Goal: Information Seeking & Learning: Check status

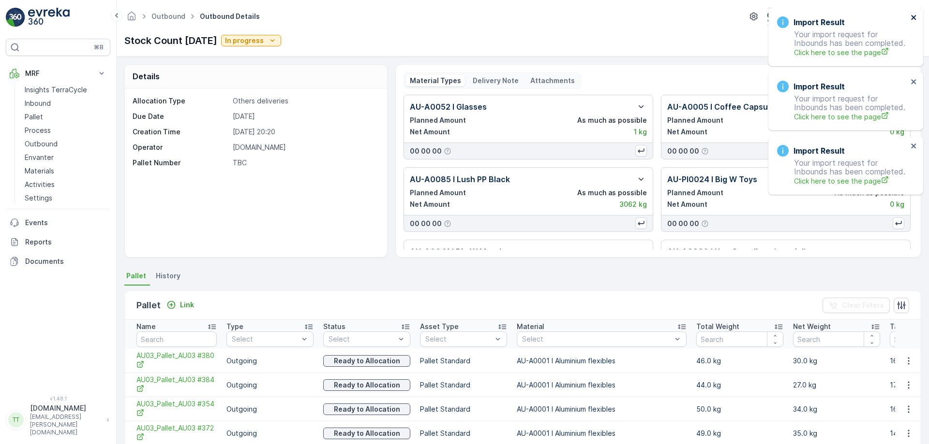
click at [915, 15] on icon "close" at bounding box center [913, 18] width 7 height 8
click at [915, 12] on div "Import Result Your import request for Inbounds has been completed. Click here t…" at bounding box center [843, 10] width 155 height 4
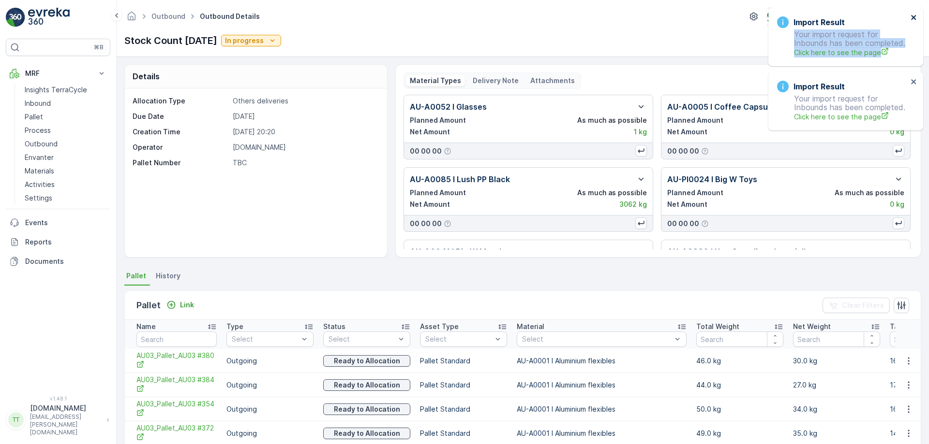
click at [912, 15] on div "Import Result Your import request for Inbounds has been completed. Click here t…" at bounding box center [845, 37] width 155 height 59
click at [912, 15] on icon "close" at bounding box center [913, 17] width 5 height 5
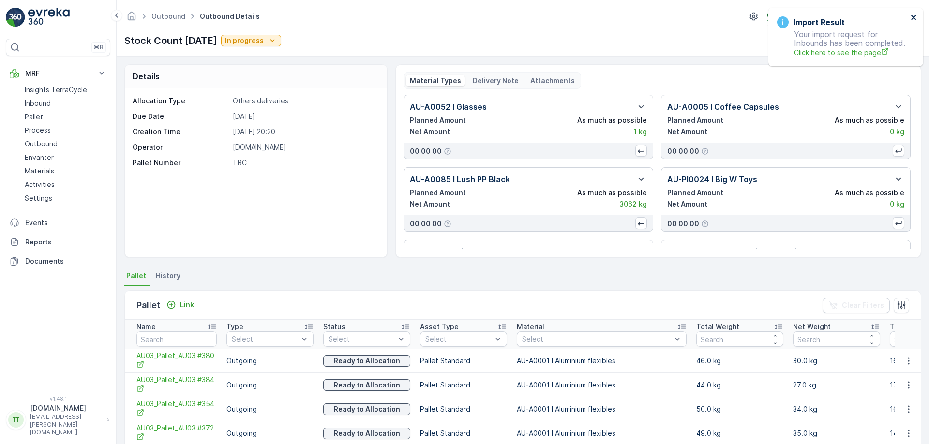
click at [912, 15] on icon "close" at bounding box center [913, 17] width 5 height 5
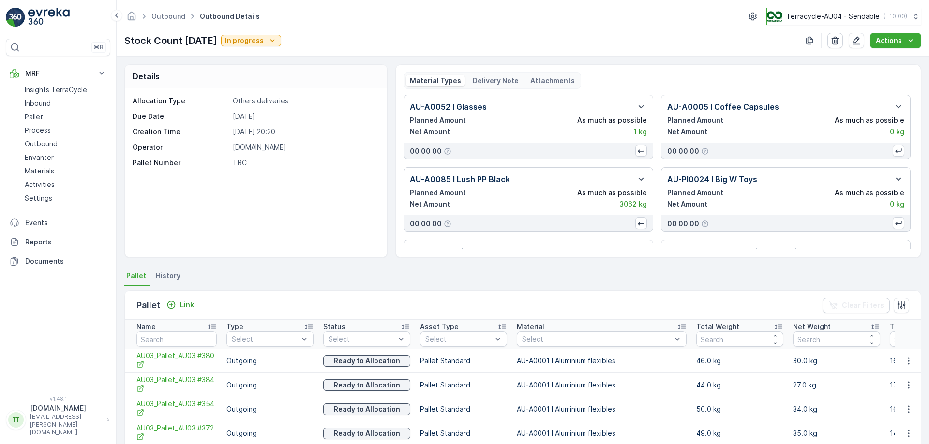
click at [853, 22] on button "Terracycle-AU04 - Sendable ( +10:00 )" at bounding box center [843, 16] width 155 height 17
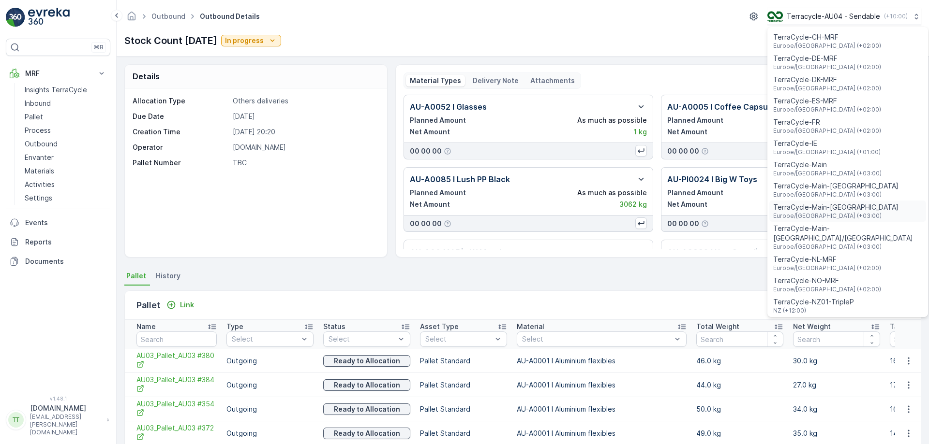
scroll to position [236, 0]
click at [813, 296] on span "TerraCycle-NZ01-TripleP" at bounding box center [813, 301] width 81 height 10
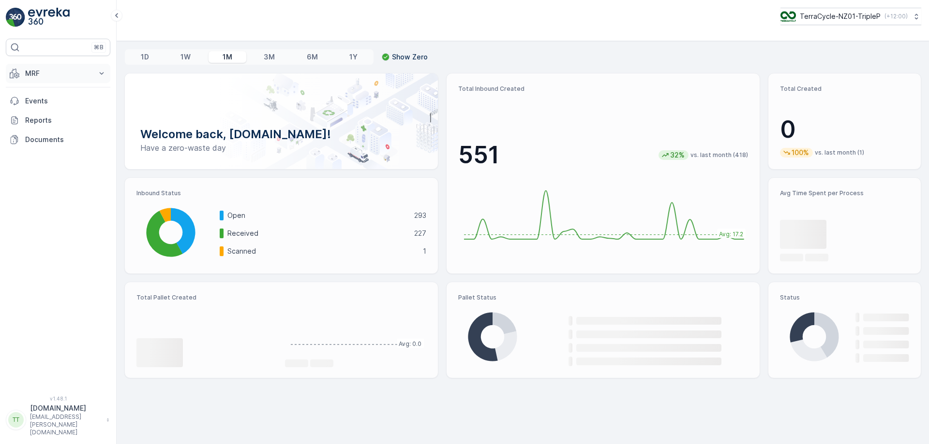
click at [74, 74] on p "MRF" at bounding box center [58, 74] width 66 height 10
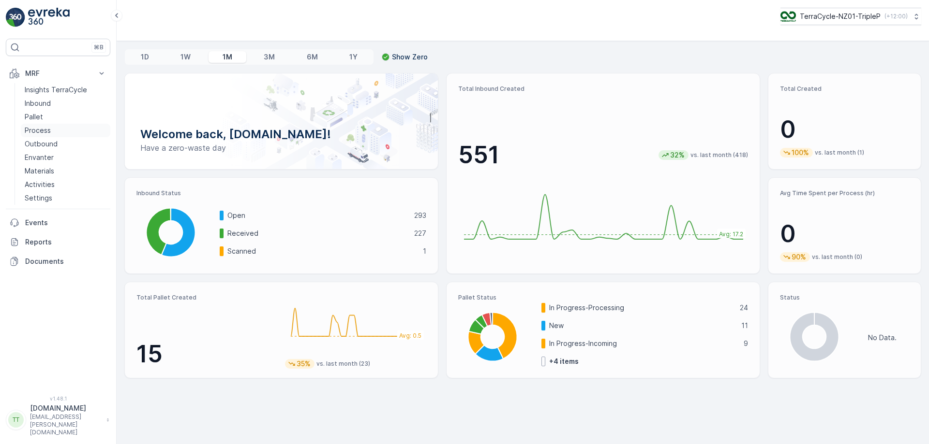
click at [57, 130] on link "Process" at bounding box center [65, 131] width 89 height 14
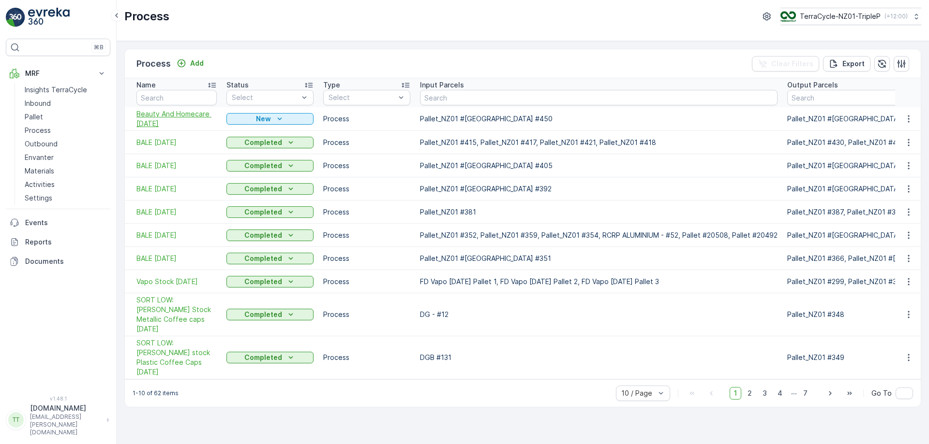
click at [184, 116] on span "Beauty And Homecare 31/7/25" at bounding box center [176, 118] width 80 height 19
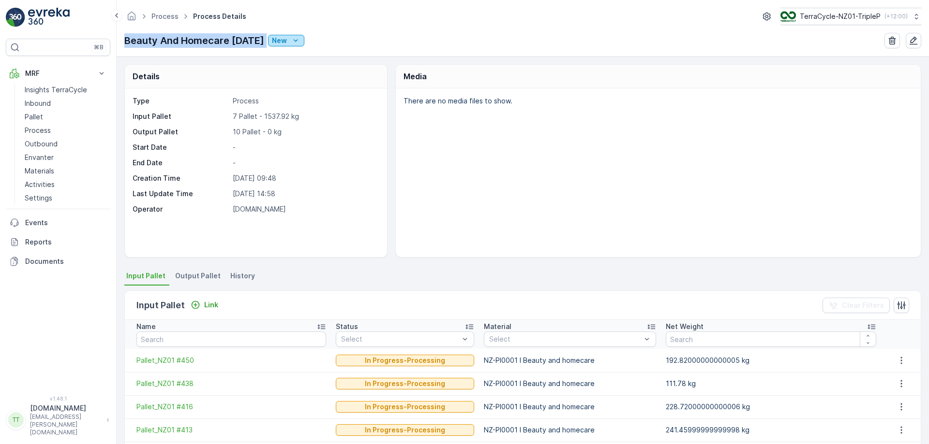
drag, startPoint x: 125, startPoint y: 42, endPoint x: 271, endPoint y: 44, distance: 145.6
click at [271, 44] on div "Beauty And Homecare 31/7/25 New" at bounding box center [214, 40] width 180 height 15
copy p "Beauty And Homecare 31/7/25"
click at [819, 22] on button "TerraCycle-NZ01-TripleP ( +12:00 )" at bounding box center [850, 16] width 142 height 17
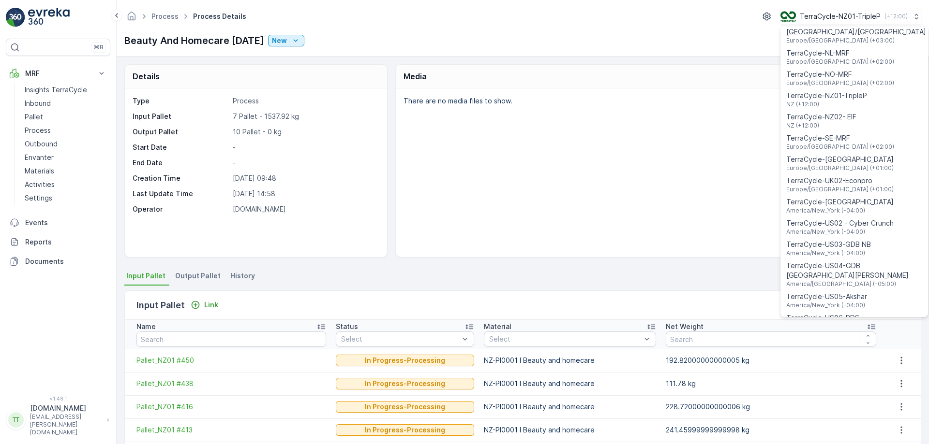
scroll to position [695, 0]
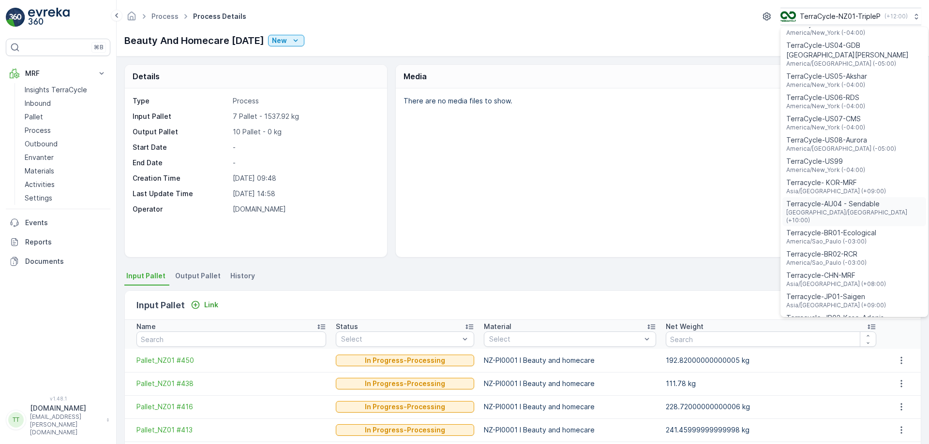
click at [853, 209] on span "Australia/Sydney (+10:00)" at bounding box center [854, 216] width 136 height 15
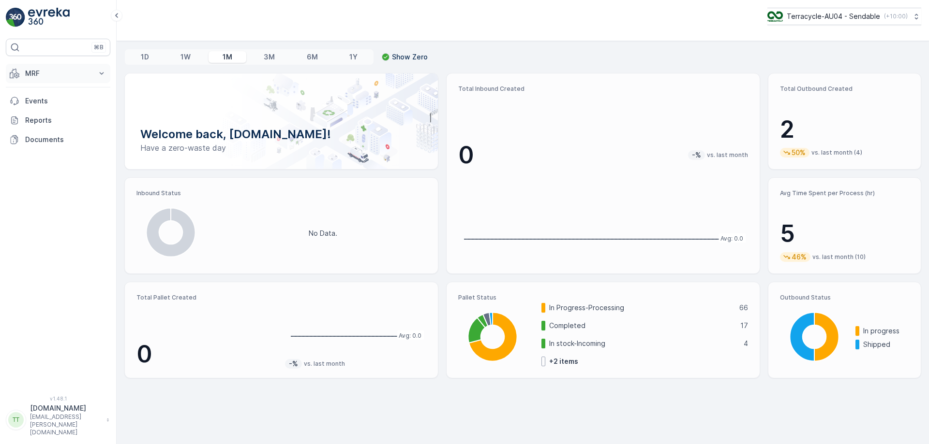
click at [86, 75] on p "MRF" at bounding box center [58, 74] width 66 height 10
click at [54, 130] on link "Process" at bounding box center [65, 131] width 89 height 14
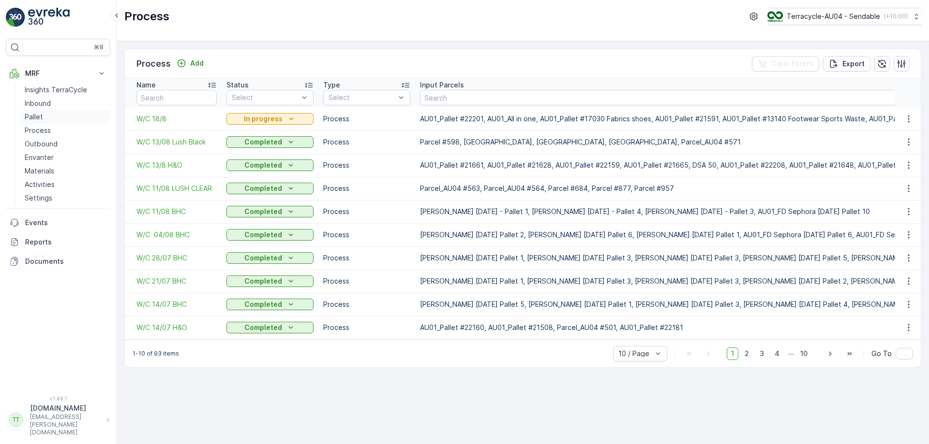
click at [56, 110] on link "Pallet" at bounding box center [65, 117] width 89 height 14
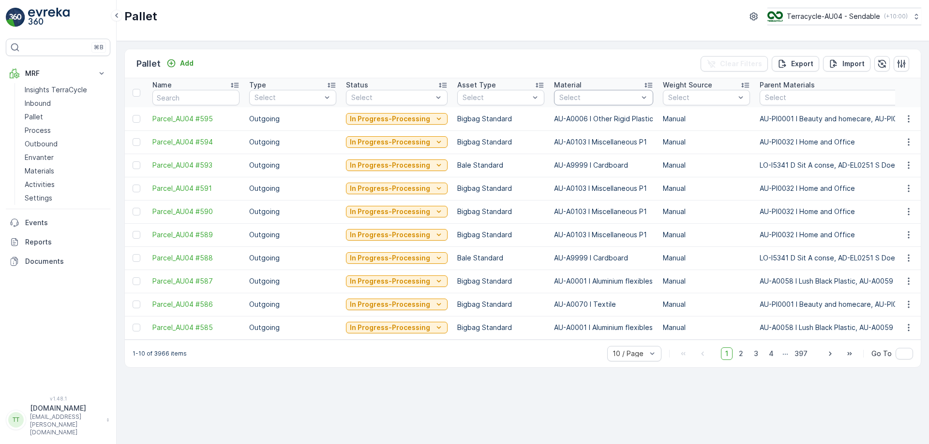
click at [597, 101] on div at bounding box center [598, 98] width 81 height 8
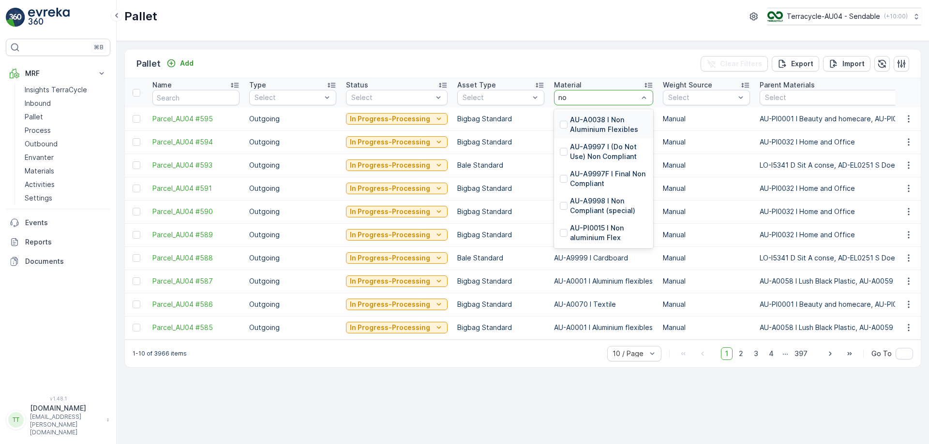
type input "non"
click at [591, 149] on p "AU-A9997 I (Do Not Use) Non Compliant" at bounding box center [608, 151] width 77 height 19
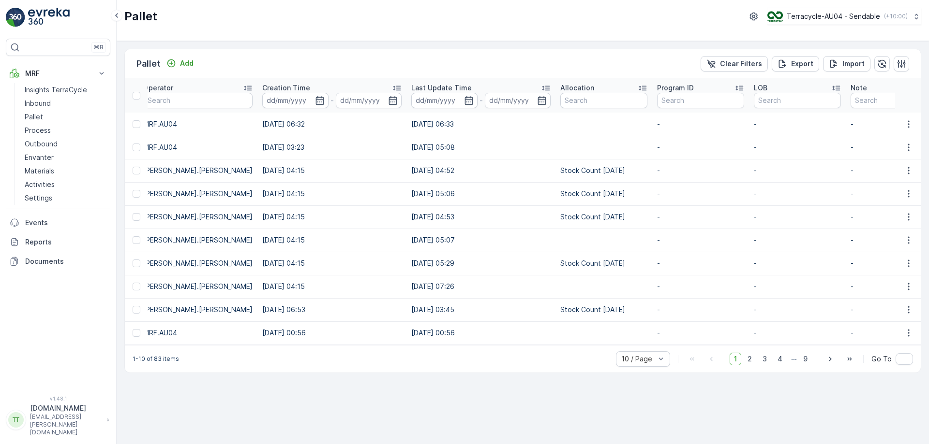
scroll to position [0, 1057]
drag, startPoint x: 532, startPoint y: 171, endPoint x: 620, endPoint y: 165, distance: 87.3
click at [620, 165] on td "Stock Count [DATE]" at bounding box center [603, 170] width 97 height 23
copy td "Stock Count [DATE]"
click at [565, 103] on input "text" at bounding box center [603, 100] width 87 height 15
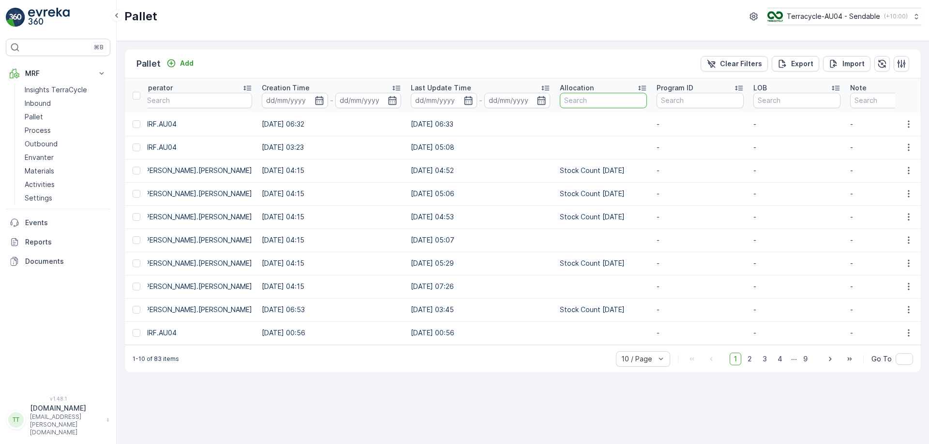
paste input "Stock Count [DATE]"
type input "Stock Count [DATE]"
click at [571, 51] on div "Pallet Add Clear Filters Export Import" at bounding box center [523, 63] width 796 height 29
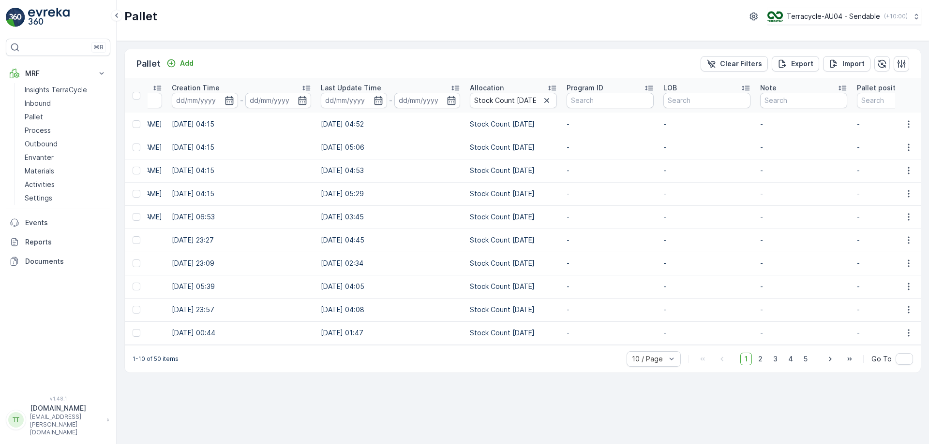
scroll to position [0, 1147]
click at [541, 101] on icon "button" at bounding box center [546, 101] width 10 height 10
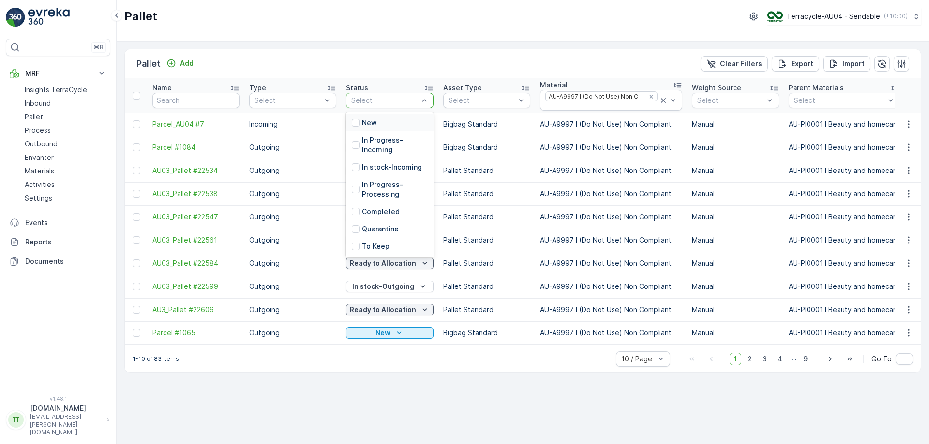
click at [383, 94] on div "Select" at bounding box center [390, 100] width 88 height 15
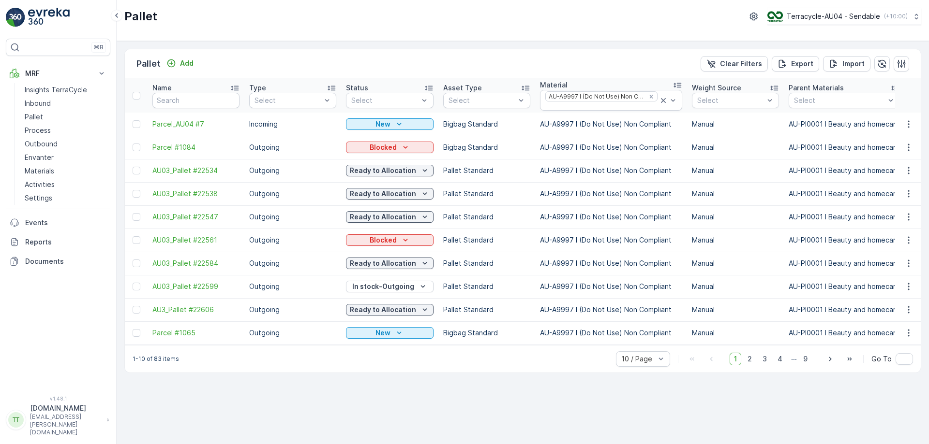
click at [429, 55] on div "Pallet Add Clear Filters Export Import" at bounding box center [523, 63] width 796 height 29
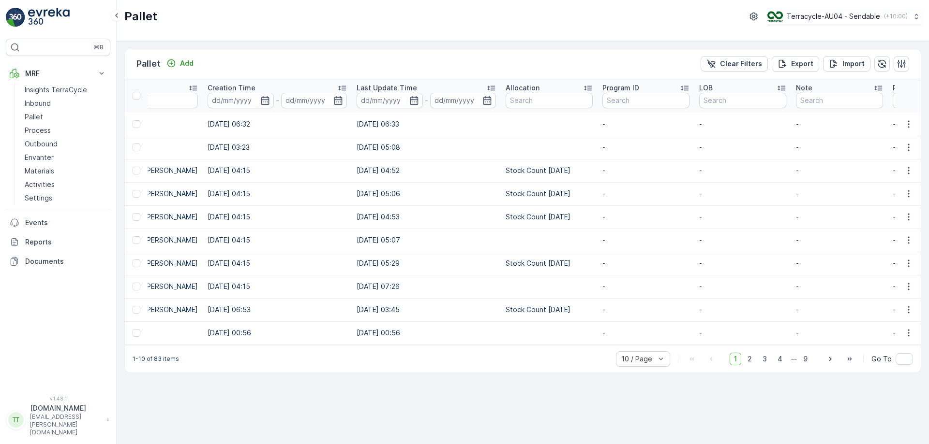
scroll to position [0, 1111]
drag, startPoint x: 479, startPoint y: 167, endPoint x: 553, endPoint y: 166, distance: 73.5
click at [553, 166] on td "Stock Count [DATE]" at bounding box center [548, 170] width 97 height 23
copy td "Stock Count [DATE]"
click at [518, 98] on input "text" at bounding box center [548, 100] width 87 height 15
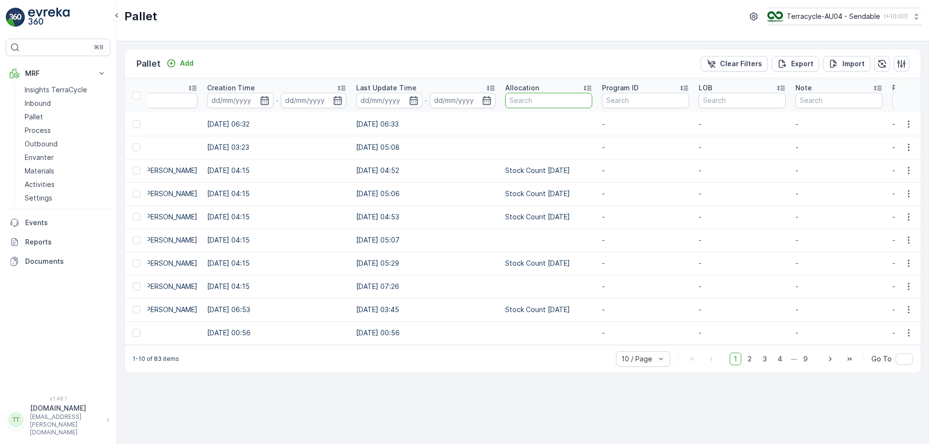
paste input "Stock Count [DATE]"
type input "Stock Count [DATE]"
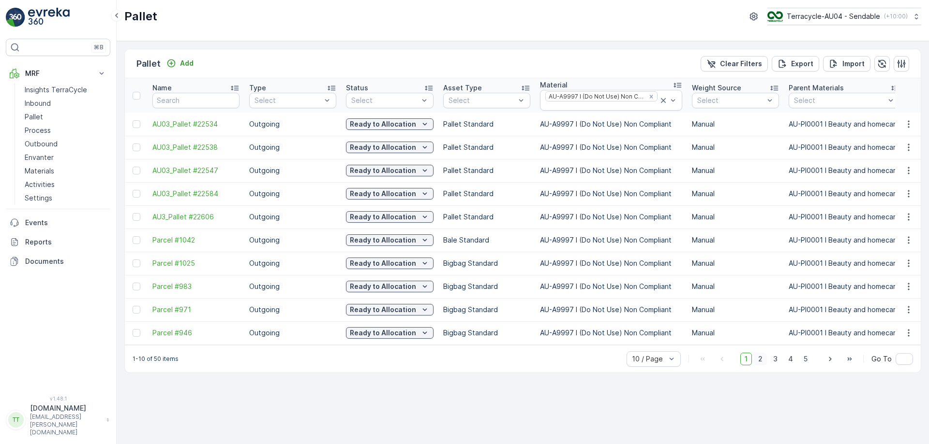
click at [758, 362] on span "2" at bounding box center [759, 359] width 13 height 13
click at [777, 365] on span "3" at bounding box center [774, 359] width 13 height 13
click at [791, 365] on span "4" at bounding box center [790, 359] width 14 height 13
click at [809, 363] on span "5" at bounding box center [805, 359] width 13 height 13
click at [751, 366] on span "1" at bounding box center [751, 359] width 12 height 13
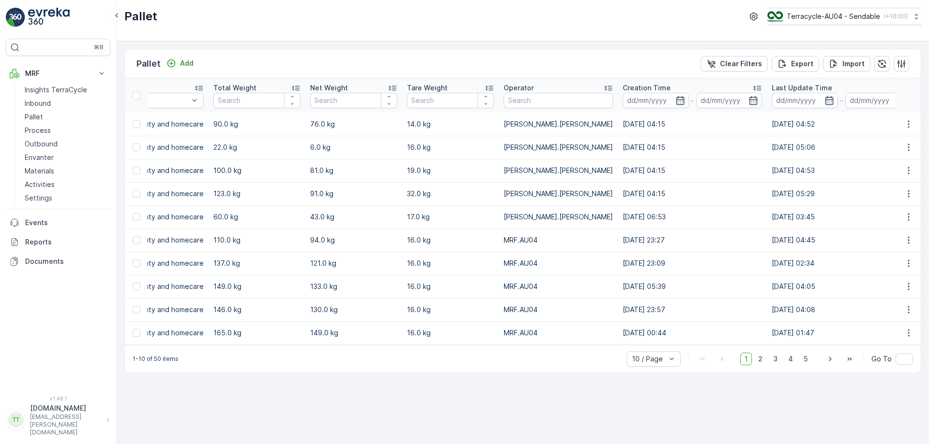
scroll to position [0, 1270]
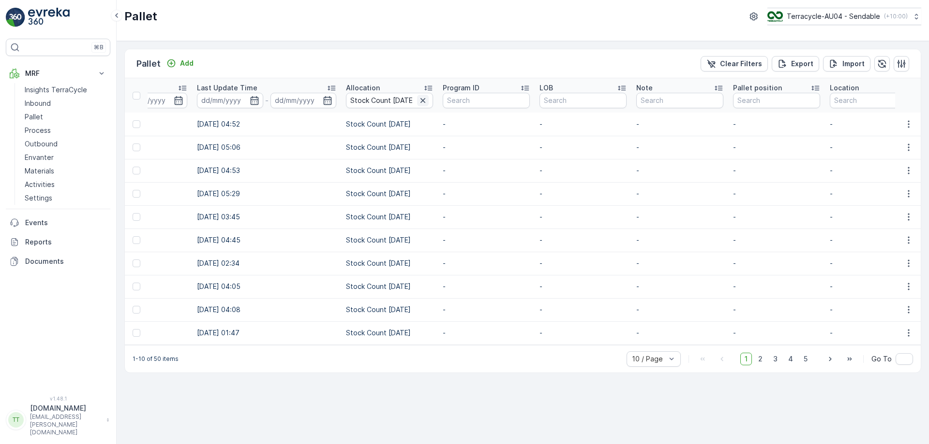
click at [418, 100] on icon "button" at bounding box center [423, 101] width 10 height 10
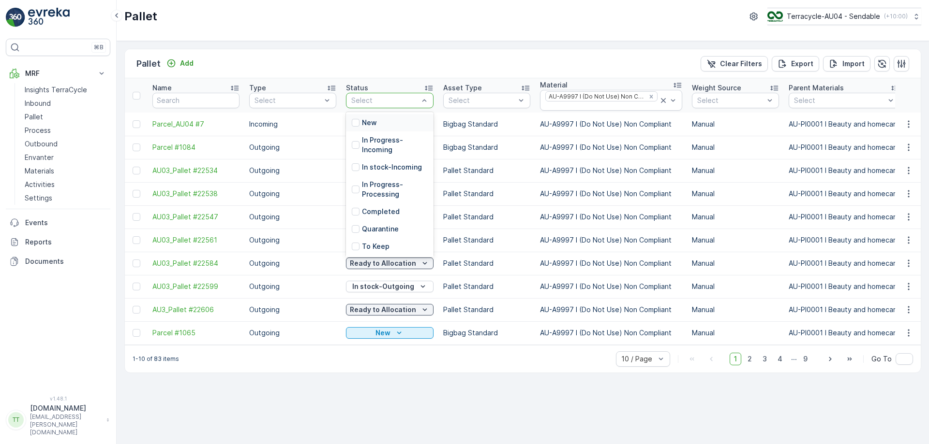
click at [382, 102] on div at bounding box center [384, 101] width 69 height 8
click at [373, 142] on p "In Progress-Incoming" at bounding box center [395, 144] width 66 height 19
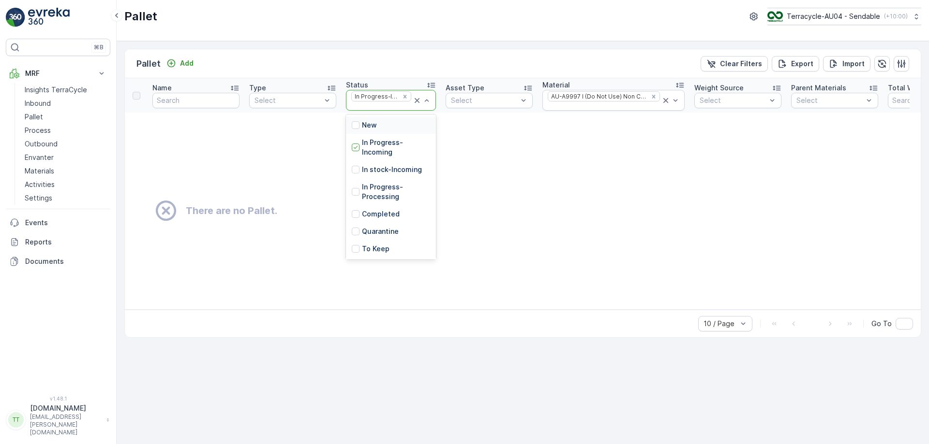
click at [380, 107] on div at bounding box center [381, 107] width 62 height 8
click at [376, 176] on div "In stock-Incoming" at bounding box center [391, 169] width 90 height 17
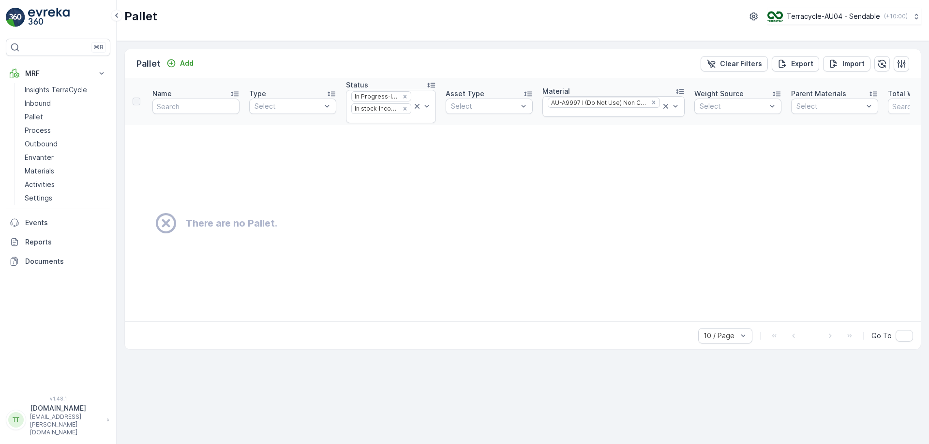
click at [372, 121] on div at bounding box center [381, 119] width 62 height 8
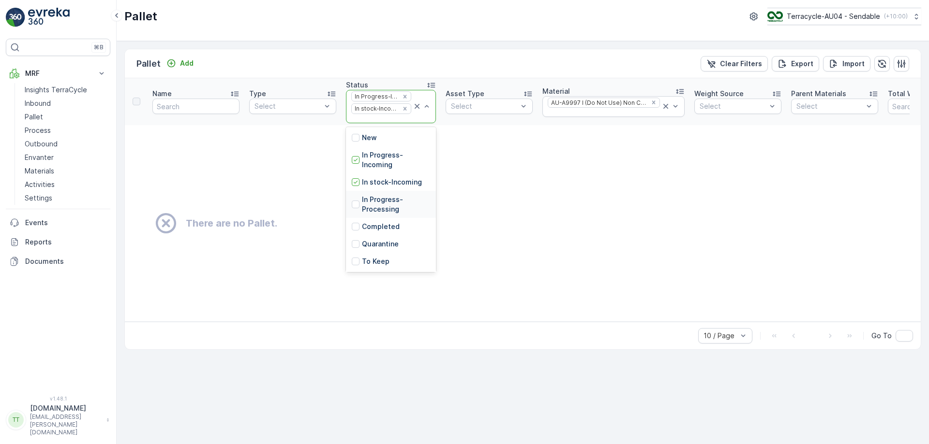
click at [381, 204] on p "In Progress-Processing" at bounding box center [396, 204] width 68 height 19
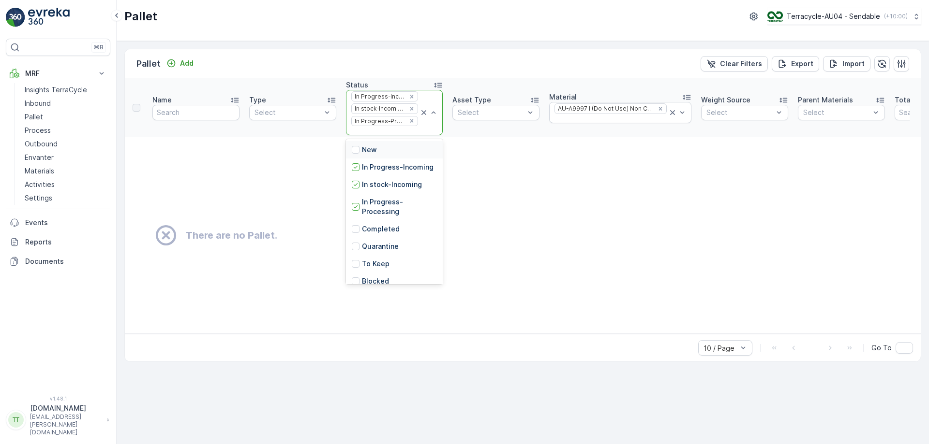
click at [370, 133] on div at bounding box center [384, 131] width 69 height 8
click at [392, 208] on p "In stock-Outgoing" at bounding box center [392, 204] width 61 height 10
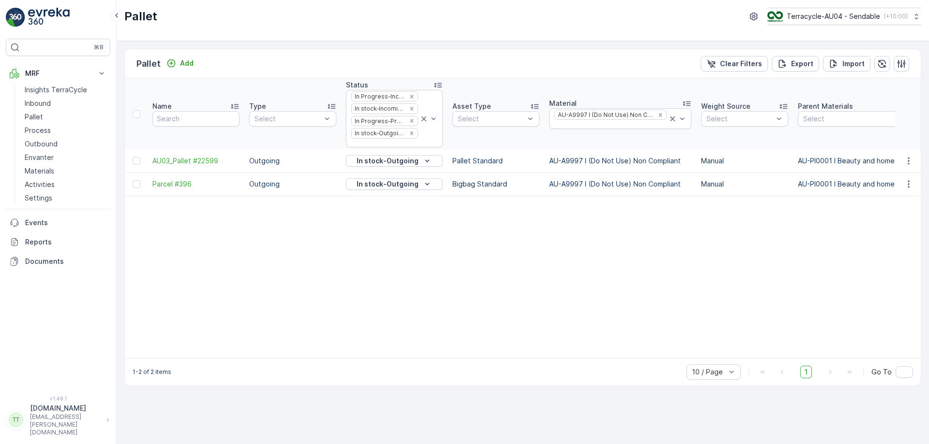
click at [370, 144] on div at bounding box center [384, 144] width 69 height 8
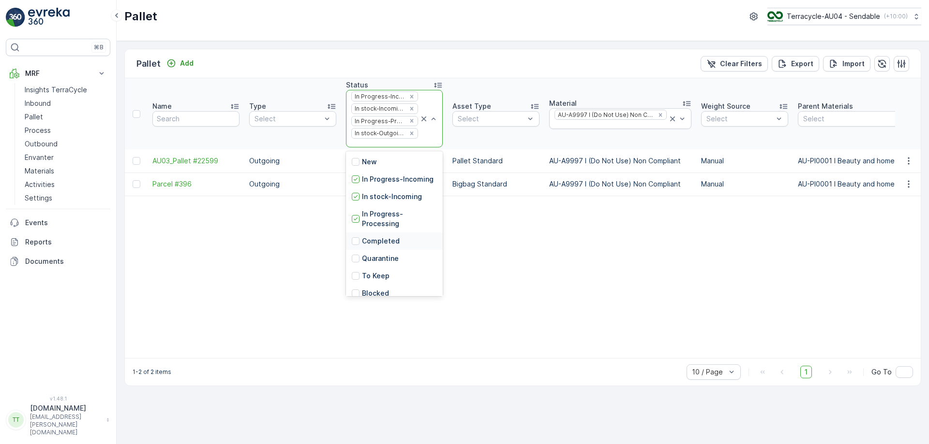
scroll to position [114, 0]
click at [380, 229] on p "Ready to Allocation" at bounding box center [395, 234] width 66 height 10
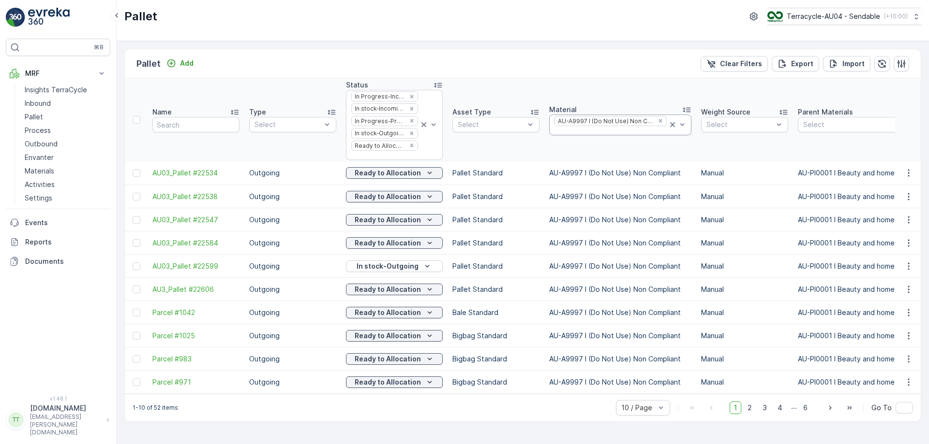
click at [617, 133] on div at bounding box center [610, 131] width 114 height 8
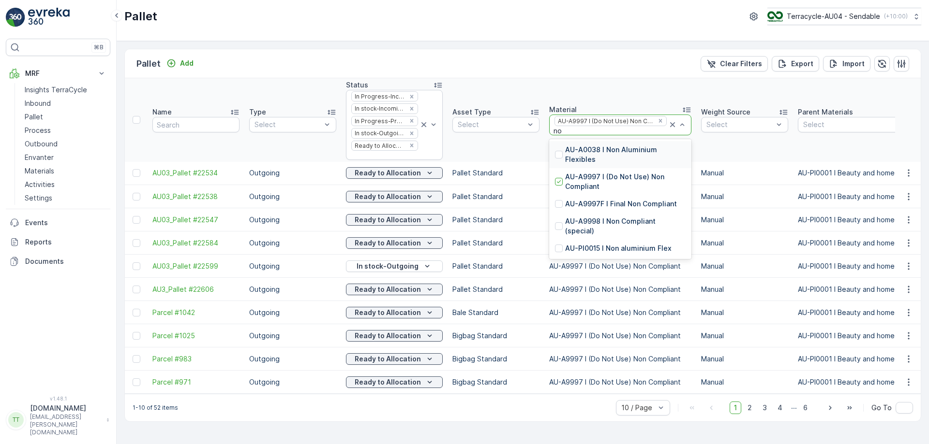
type input "non"
click at [582, 220] on p "AU-A9998 I Non Compliant (special)" at bounding box center [625, 226] width 120 height 19
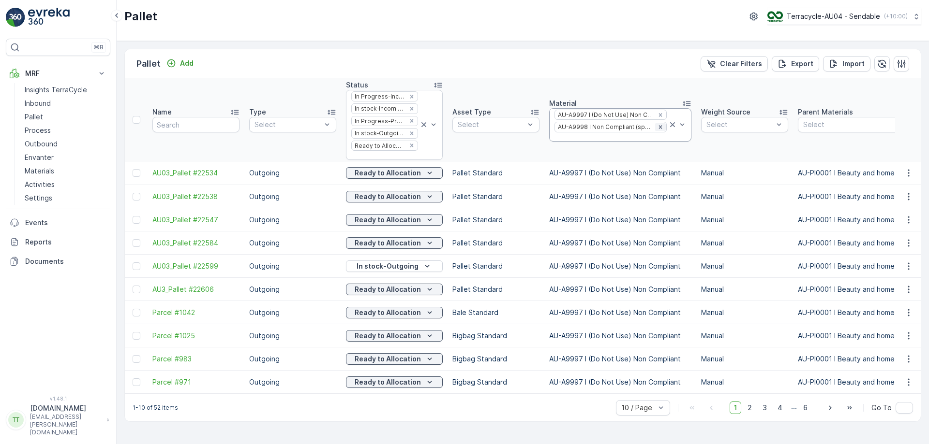
click at [658, 129] on icon "Remove AU-A9998 I Non Compliant (special)" at bounding box center [659, 127] width 3 height 3
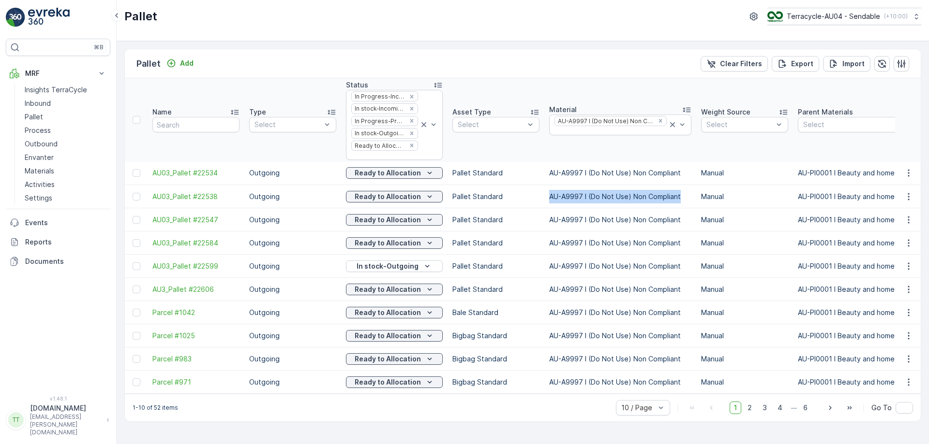
drag, startPoint x: 541, startPoint y: 192, endPoint x: 677, endPoint y: 197, distance: 135.5
click at [677, 197] on td "AU-A9997 I (Do Not Use) Non Compliant" at bounding box center [620, 196] width 152 height 23
copy td "AU-A9997 I (Do Not Use) Non Compliant"
click at [752, 414] on span "2" at bounding box center [749, 408] width 13 height 13
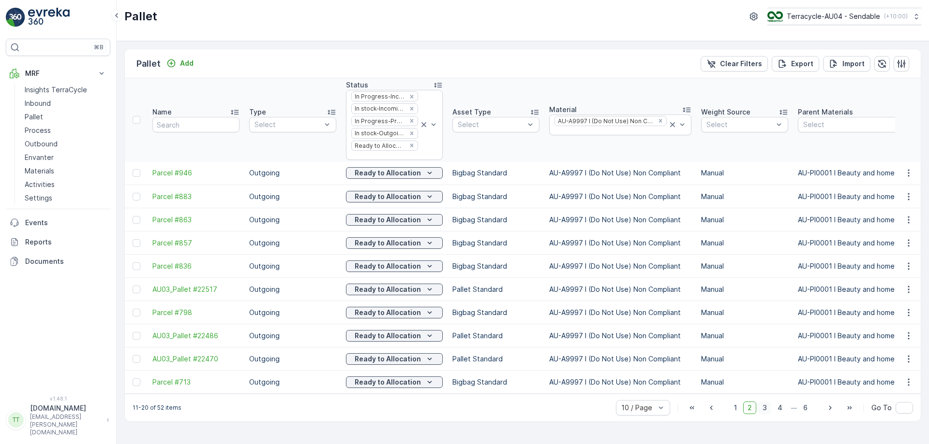
click at [769, 412] on span "3" at bounding box center [764, 408] width 13 height 13
click at [783, 412] on span "4" at bounding box center [780, 408] width 14 height 13
click at [794, 413] on span "5" at bounding box center [790, 408] width 13 height 13
click at [804, 413] on span "6" at bounding box center [804, 408] width 13 height 13
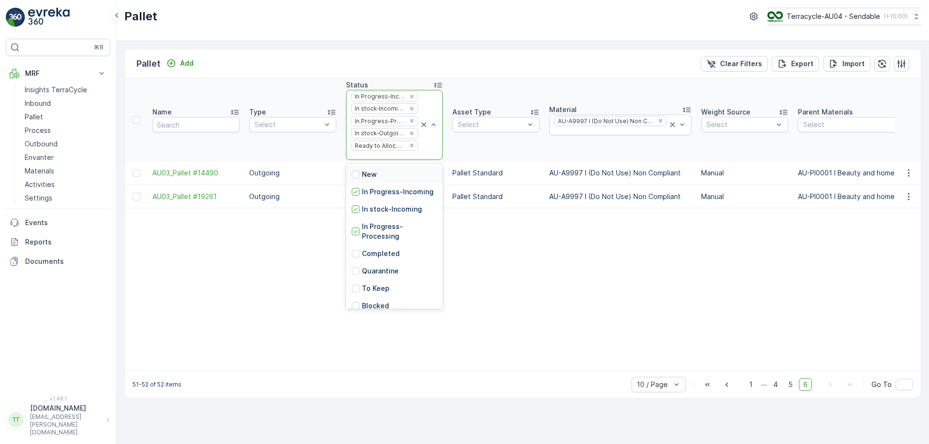
click at [394, 156] on div at bounding box center [384, 156] width 69 height 8
click at [377, 243] on p "Blocked" at bounding box center [375, 238] width 27 height 10
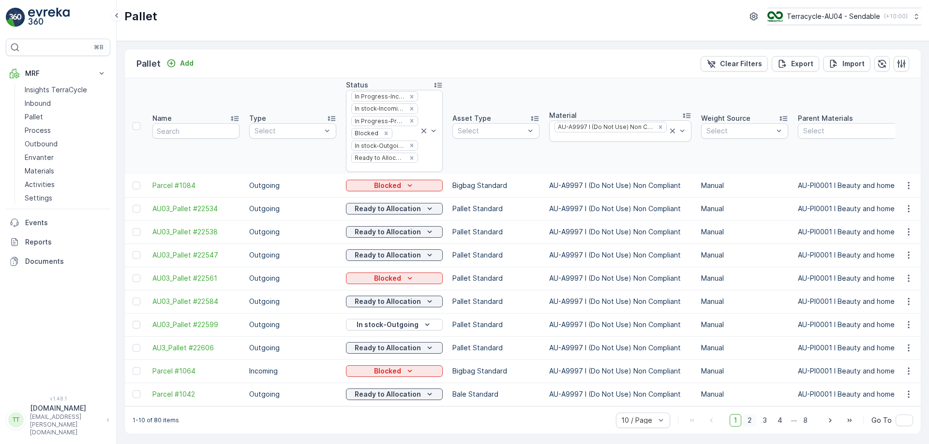
click at [753, 425] on span "2" at bounding box center [749, 420] width 13 height 13
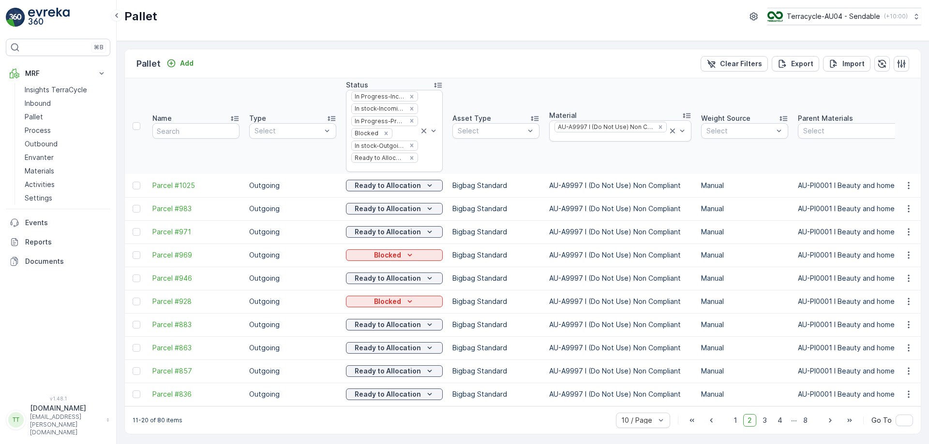
click at [544, 159] on th "Material AU-A9997 I (Do Not Use) Non Compliant" at bounding box center [620, 126] width 152 height 96
click at [419, 131] on icon at bounding box center [424, 131] width 10 height 10
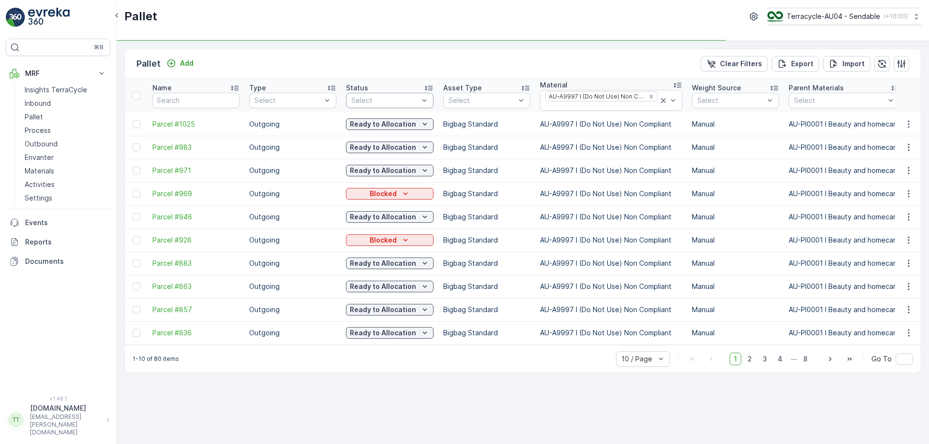
click at [399, 103] on div at bounding box center [384, 101] width 69 height 8
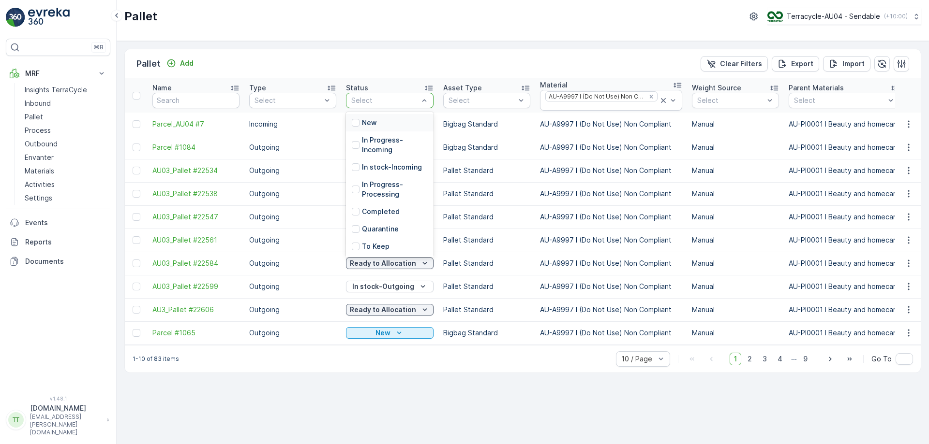
click at [389, 103] on div at bounding box center [384, 101] width 69 height 8
click at [375, 147] on p "Blocked" at bounding box center [375, 150] width 27 height 10
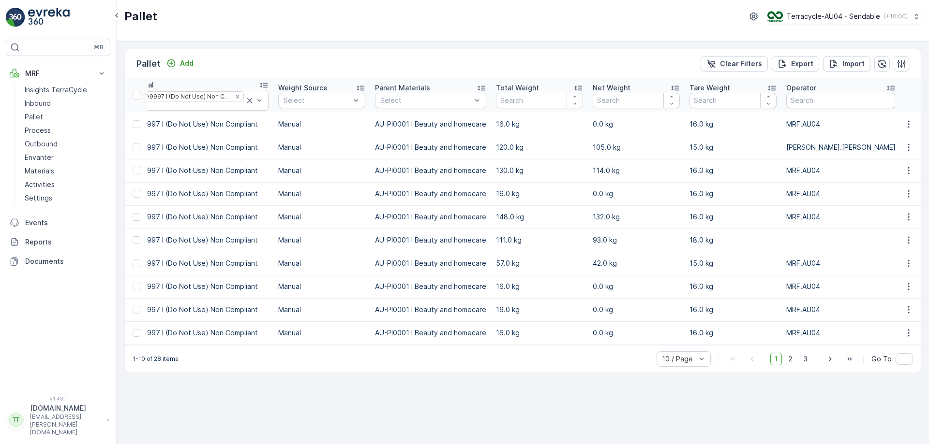
scroll to position [0, 414]
click at [791, 364] on span "2" at bounding box center [789, 359] width 13 height 13
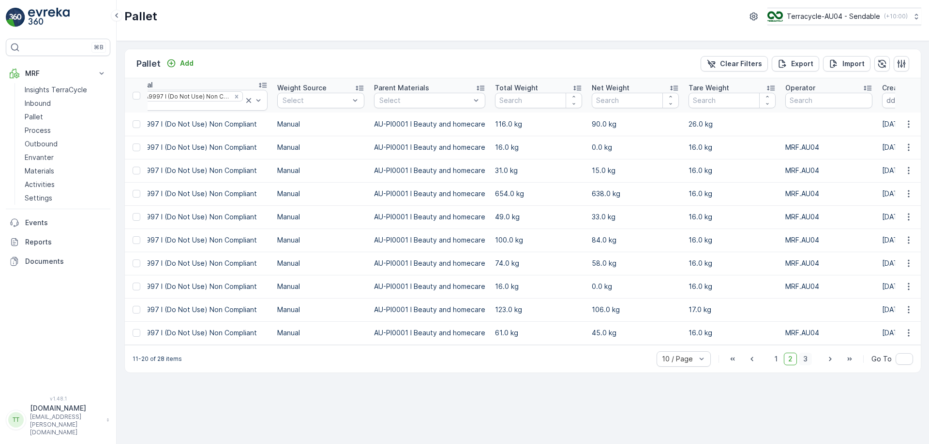
click at [807, 365] on span "3" at bounding box center [804, 359] width 13 height 13
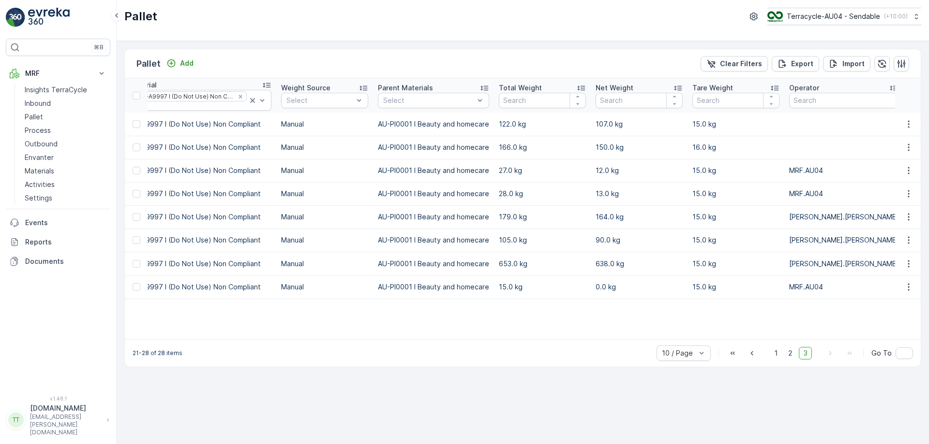
scroll to position [0, 412]
click at [791, 357] on span "2" at bounding box center [789, 353] width 13 height 13
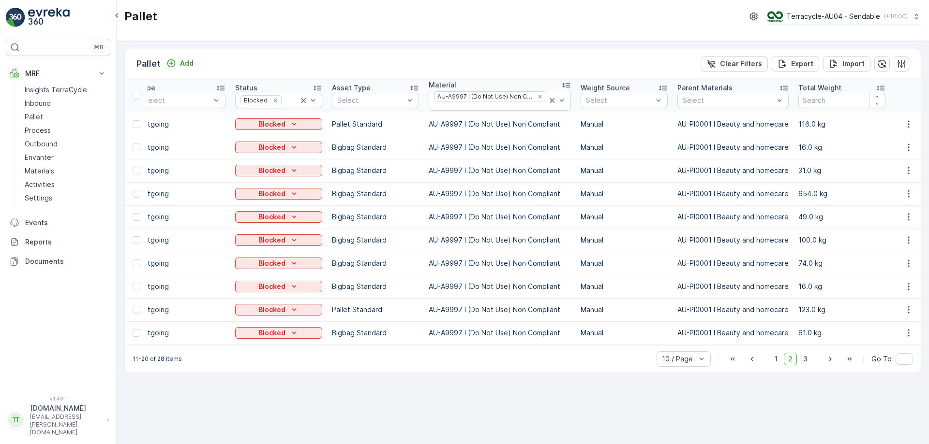
scroll to position [0, 118]
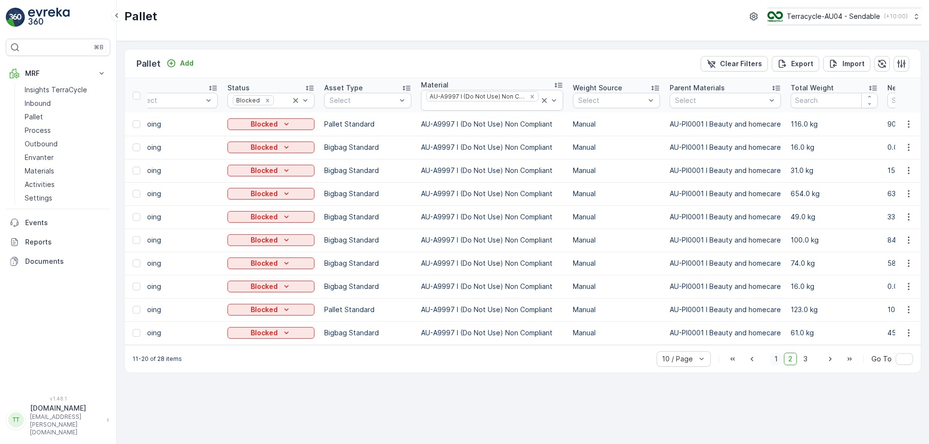
click at [777, 364] on span "1" at bounding box center [776, 359] width 12 height 13
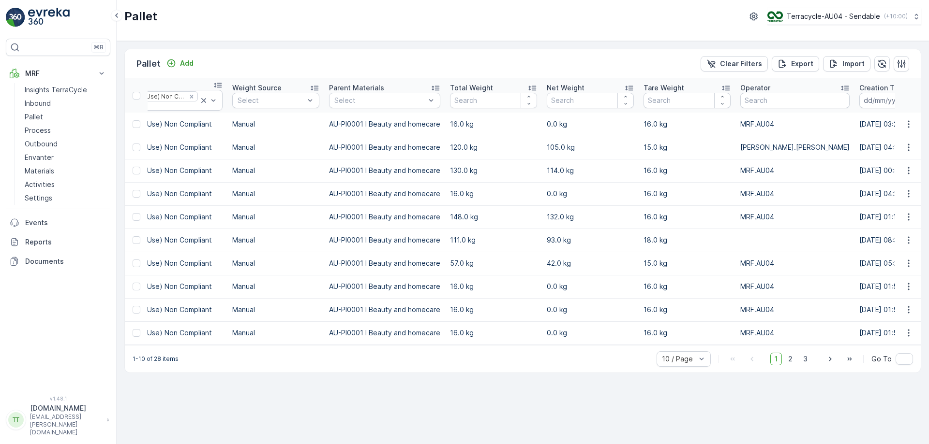
scroll to position [0, 462]
click at [790, 365] on span "2" at bounding box center [789, 359] width 13 height 13
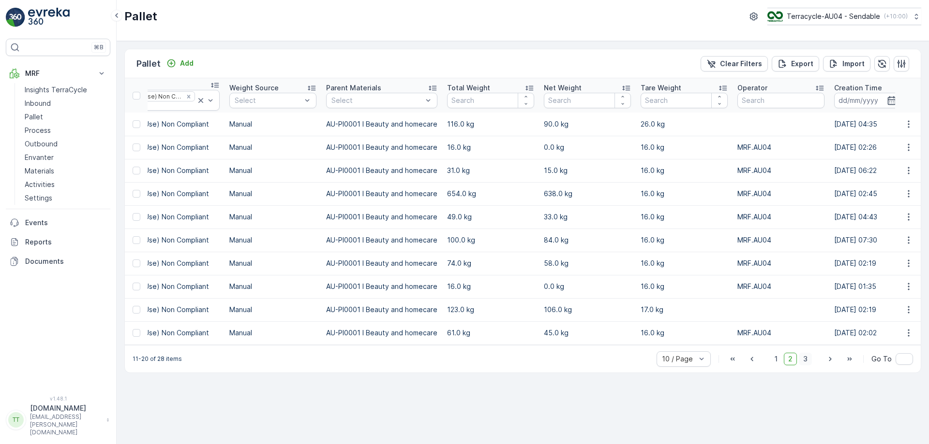
click at [806, 364] on span "3" at bounding box center [804, 359] width 13 height 13
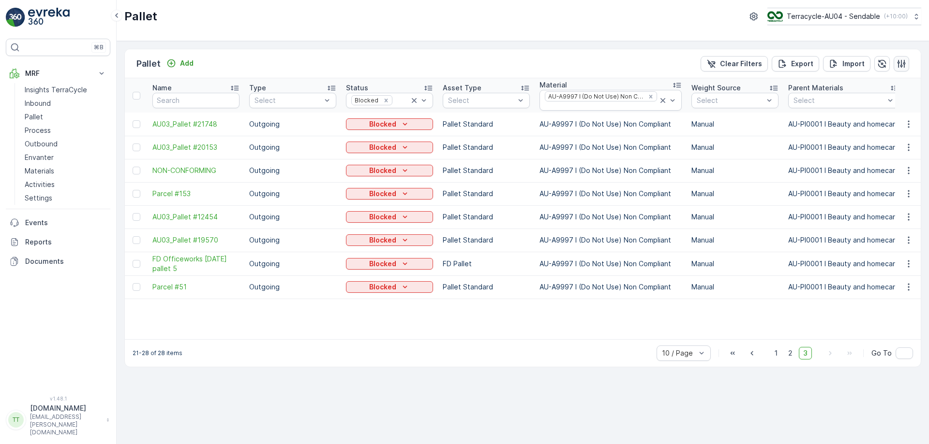
drag, startPoint x: 909, startPoint y: 63, endPoint x: 903, endPoint y: 63, distance: 5.8
click at [903, 63] on div "Pallet Add Clear Filters Export Import" at bounding box center [523, 63] width 796 height 29
click at [903, 63] on icon "button" at bounding box center [901, 63] width 8 height 8
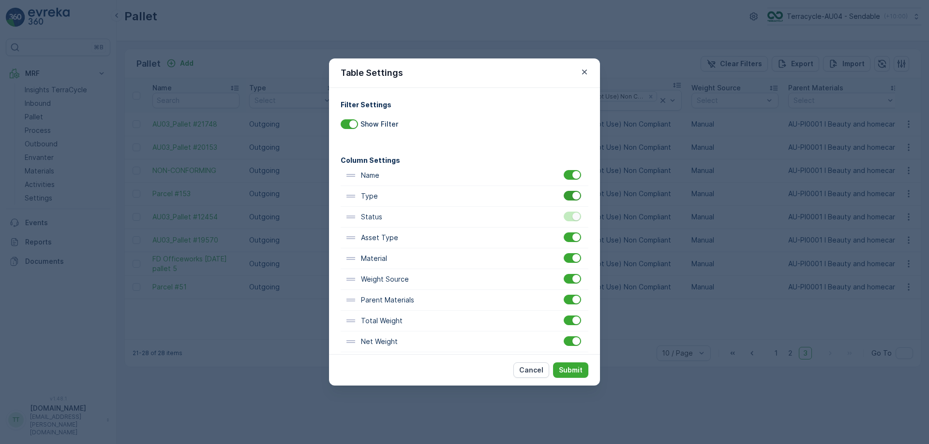
click at [567, 197] on div at bounding box center [571, 196] width 17 height 10
click at [563, 191] on input "checkbox" at bounding box center [563, 191] width 0 height 0
click at [570, 240] on div at bounding box center [571, 238] width 17 height 10
click at [563, 233] on input "checkbox" at bounding box center [563, 233] width 0 height 0
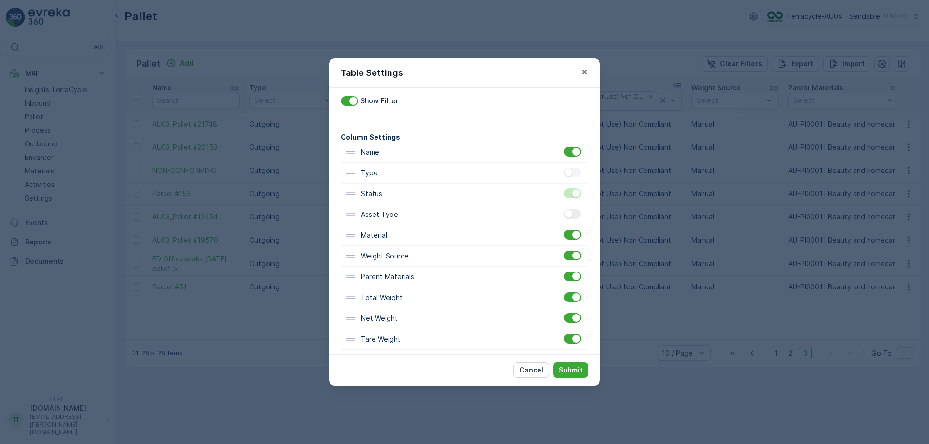
scroll to position [24, 0]
click at [568, 233] on div at bounding box center [571, 235] width 17 height 10
click at [563, 230] on input "checkbox" at bounding box center [563, 230] width 0 height 0
click at [566, 254] on div at bounding box center [571, 256] width 17 height 10
click at [563, 251] on input "checkbox" at bounding box center [563, 251] width 0 height 0
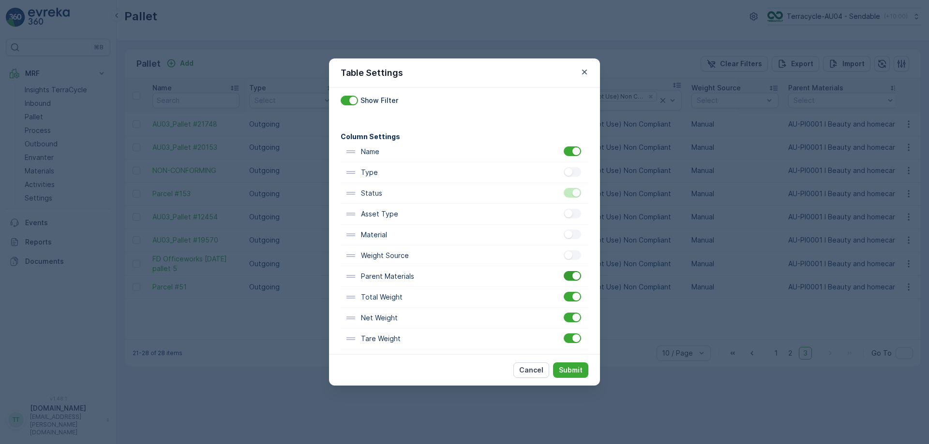
click at [567, 276] on div at bounding box center [571, 276] width 17 height 10
click at [563, 271] on input "checkbox" at bounding box center [563, 271] width 0 height 0
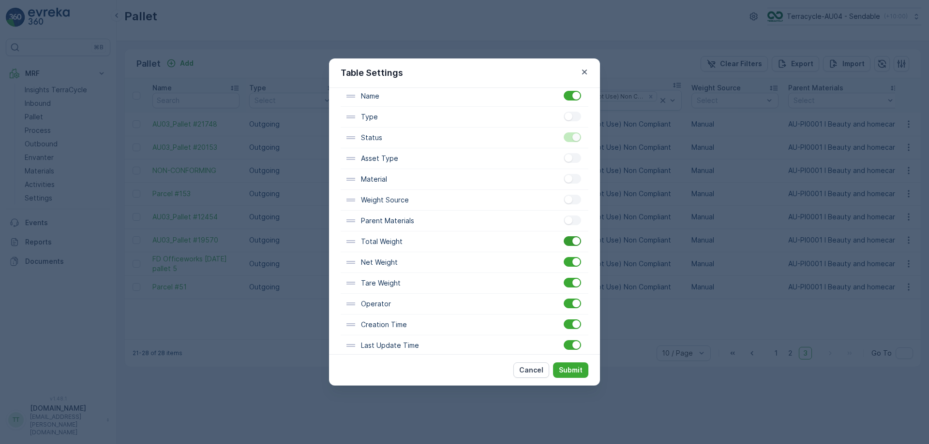
scroll to position [82, 0]
click at [573, 371] on p "Submit" at bounding box center [571, 371] width 24 height 10
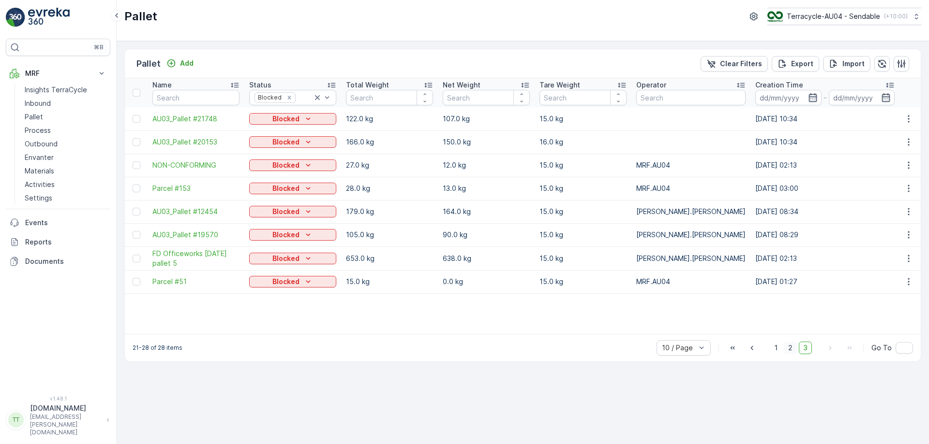
click at [792, 353] on span "2" at bounding box center [789, 348] width 13 height 13
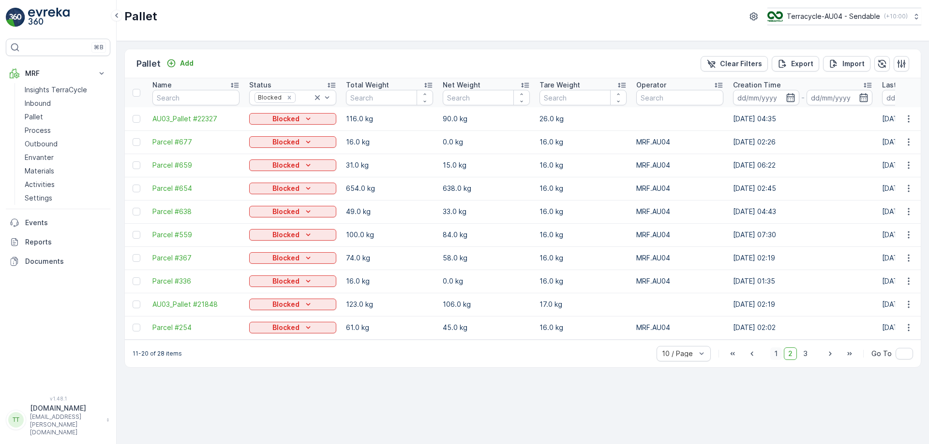
click at [779, 357] on span "1" at bounding box center [776, 354] width 12 height 13
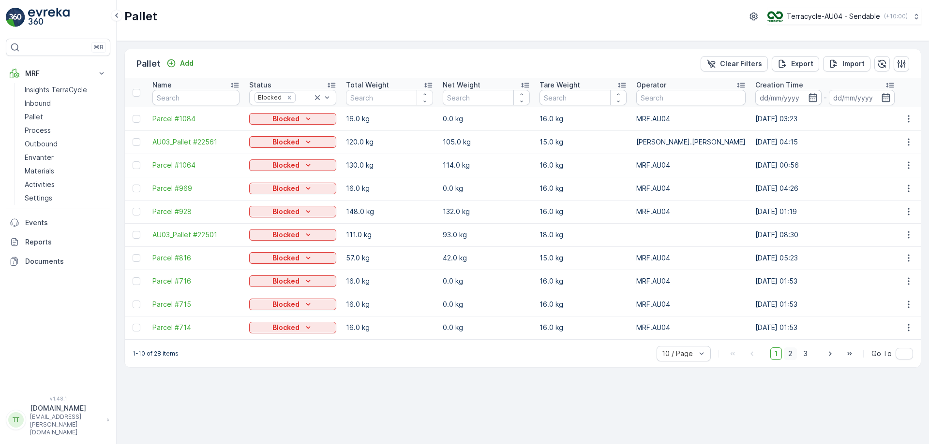
click at [795, 360] on span "2" at bounding box center [789, 354] width 13 height 13
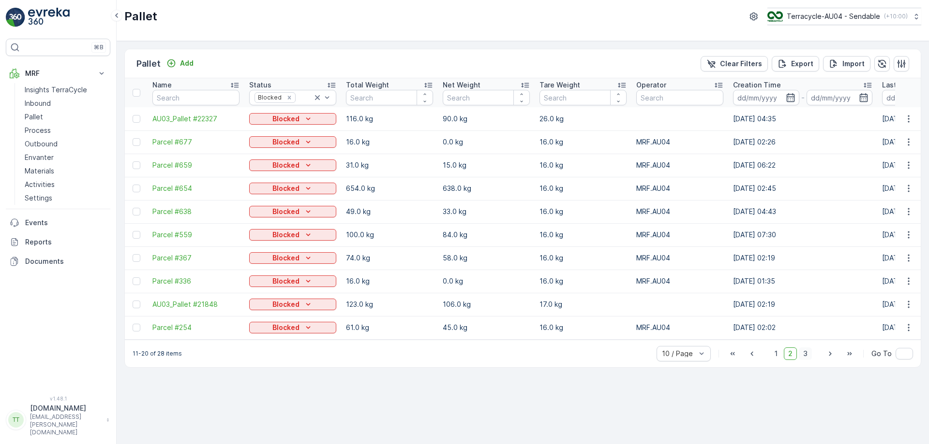
click at [803, 359] on span "3" at bounding box center [804, 354] width 13 height 13
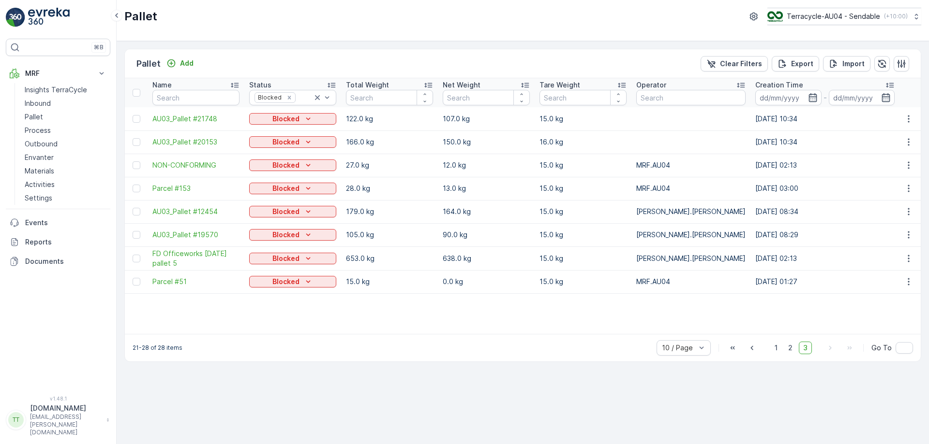
click at [559, 391] on div "Pallet Add Clear Filters Export Import Name Status Blocked Total Weight Net Wei…" at bounding box center [523, 242] width 812 height 403
click at [319, 97] on icon at bounding box center [317, 98] width 10 height 10
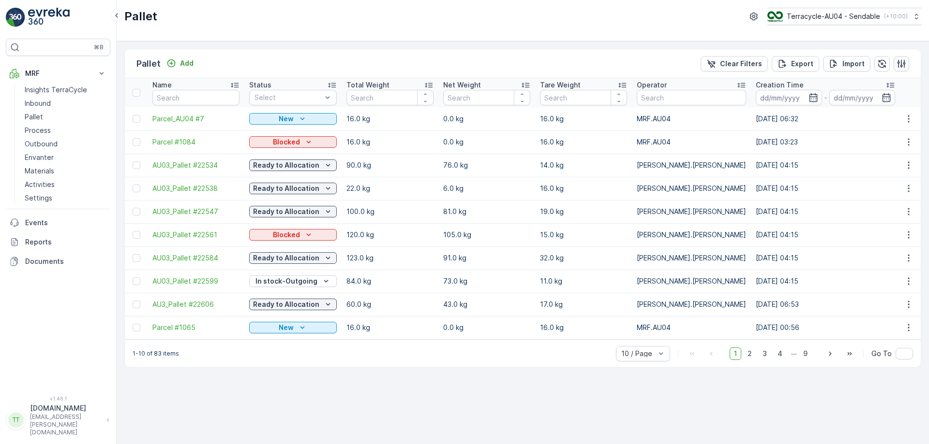
click at [901, 61] on icon "button" at bounding box center [901, 64] width 10 height 10
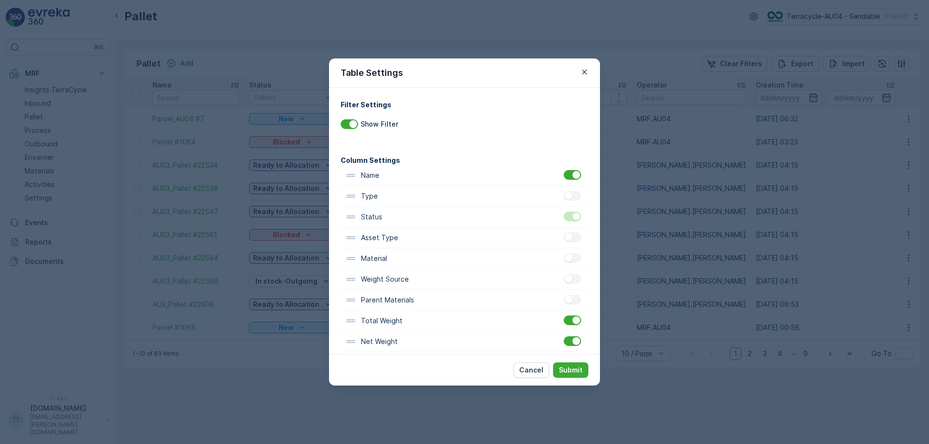
click at [812, 56] on div "Table Settings Filter Settings Show Filter Column Settings Name Type Status Ass…" at bounding box center [464, 222] width 929 height 444
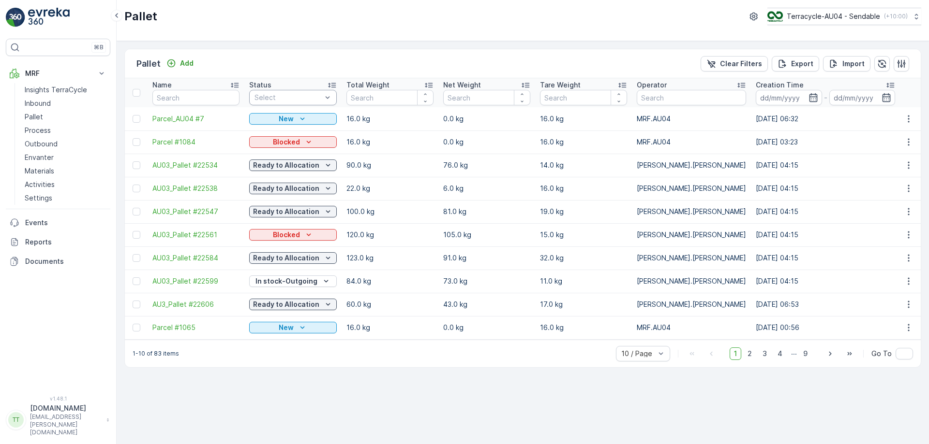
click at [301, 92] on div "Select" at bounding box center [293, 97] width 88 height 15
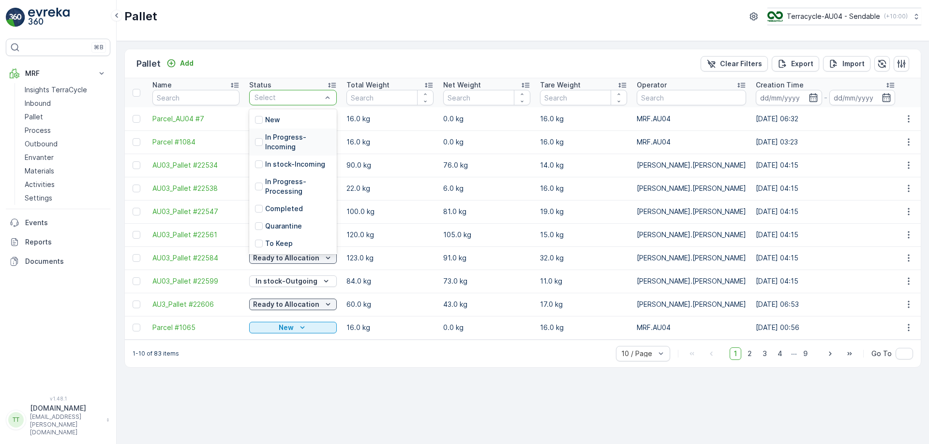
click at [283, 141] on p "In Progress-Incoming" at bounding box center [298, 142] width 66 height 19
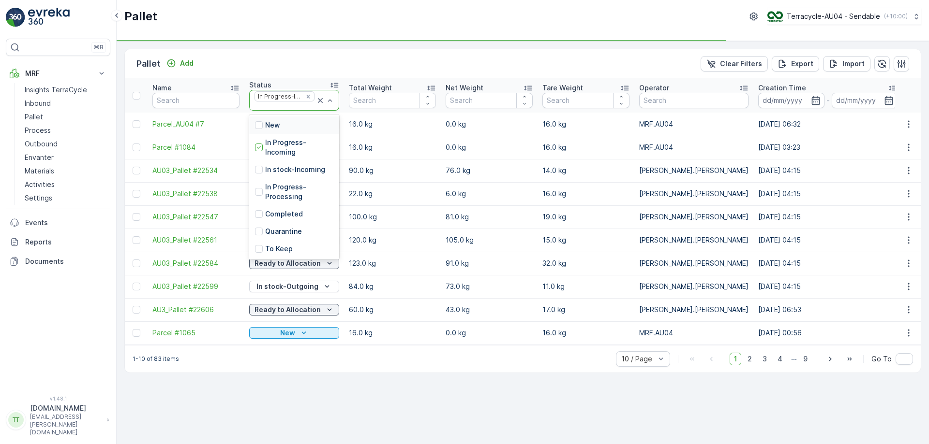
click at [278, 106] on div at bounding box center [284, 107] width 62 height 8
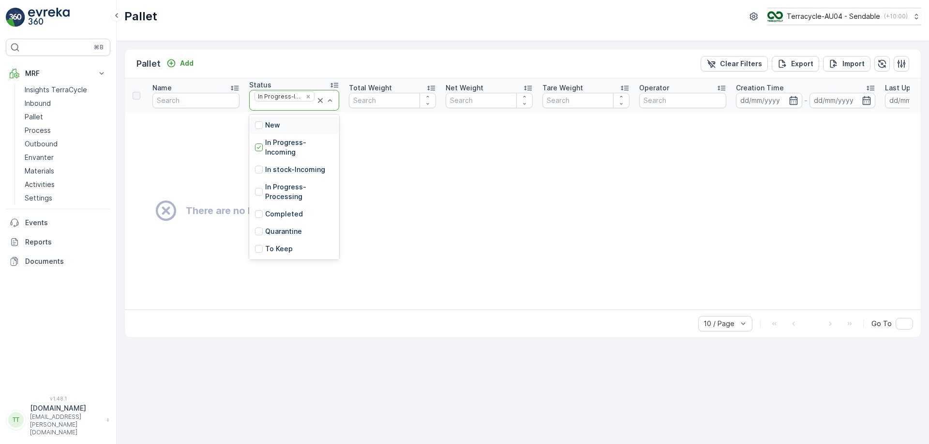
click at [286, 109] on div at bounding box center [284, 107] width 62 height 8
click at [273, 162] on div "In stock-Incoming" at bounding box center [294, 169] width 90 height 17
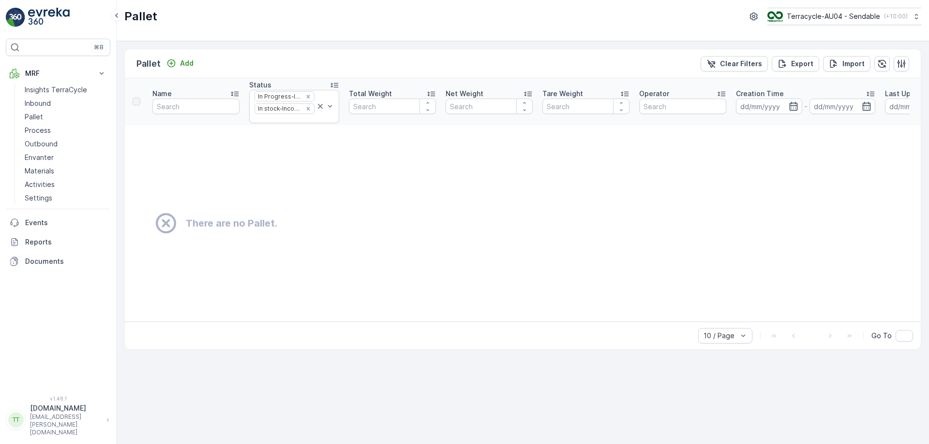
click at [282, 119] on div at bounding box center [284, 119] width 62 height 8
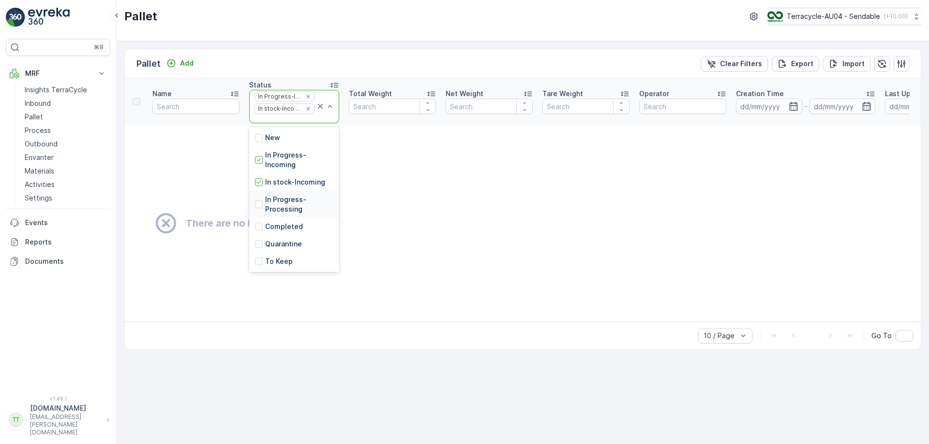
click at [285, 210] on p "In Progress-Processing" at bounding box center [299, 204] width 68 height 19
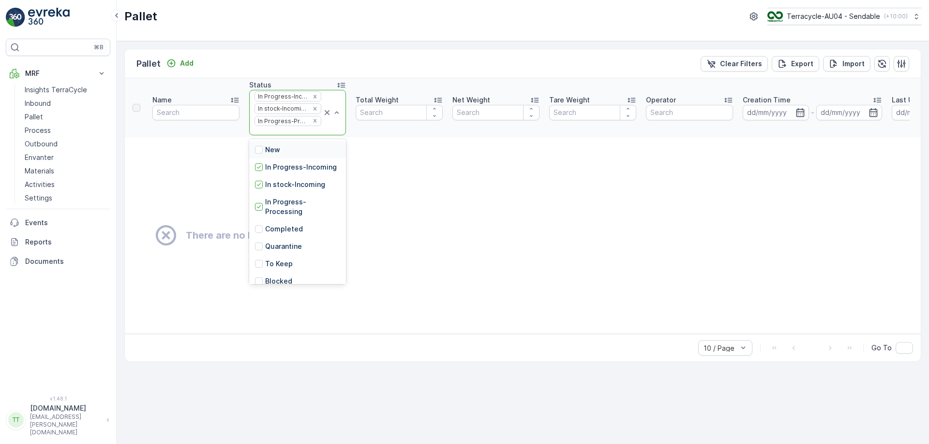
click at [278, 131] on div at bounding box center [287, 131] width 69 height 8
click at [279, 215] on p "In stock-Outgoing" at bounding box center [295, 211] width 61 height 10
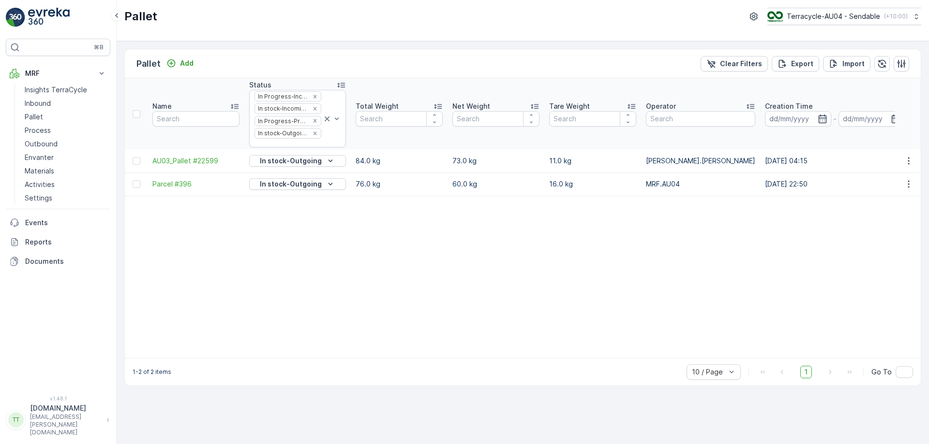
click at [269, 145] on div at bounding box center [287, 144] width 69 height 8
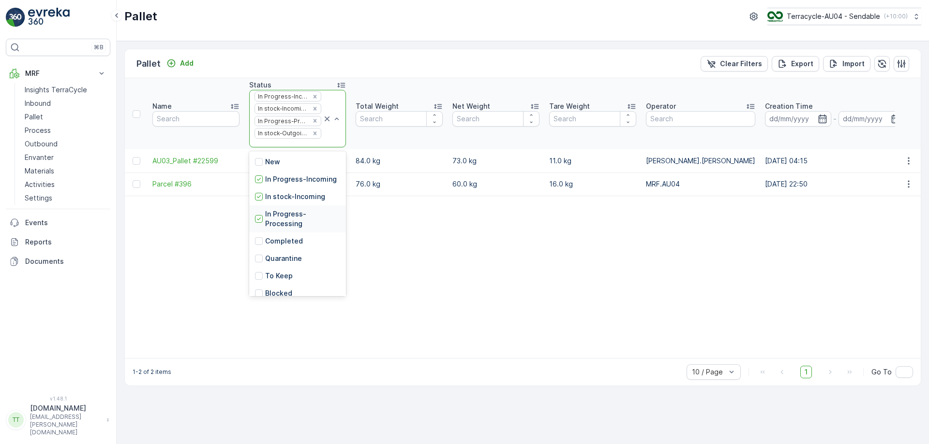
scroll to position [114, 0]
click at [290, 229] on p "Ready to Allocation" at bounding box center [298, 234] width 66 height 10
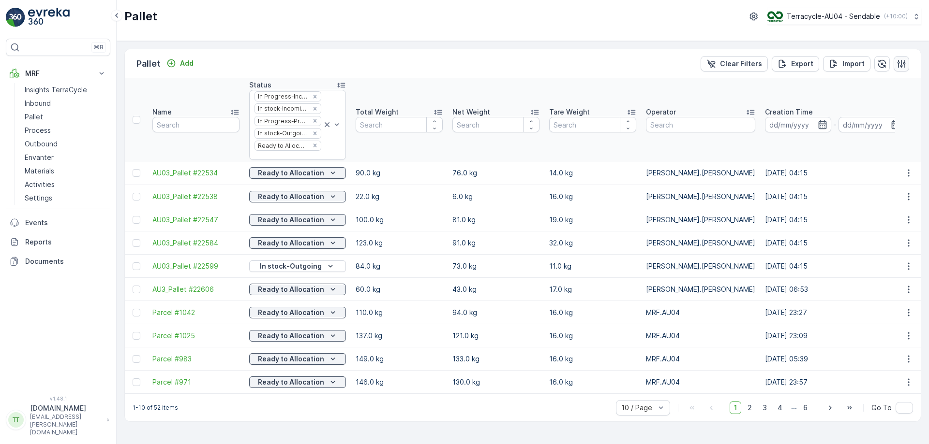
click at [899, 59] on icon "button" at bounding box center [901, 64] width 10 height 10
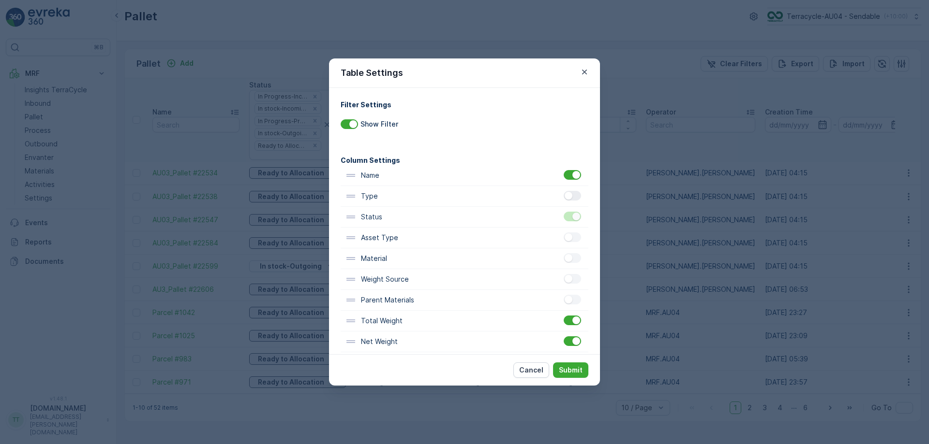
click at [574, 194] on div at bounding box center [571, 196] width 17 height 10
click at [563, 191] on input "checkbox" at bounding box center [563, 191] width 0 height 0
click at [571, 238] on div at bounding box center [571, 238] width 17 height 10
click at [563, 233] on input "checkbox" at bounding box center [563, 233] width 0 height 0
click at [571, 256] on div at bounding box center [571, 258] width 17 height 10
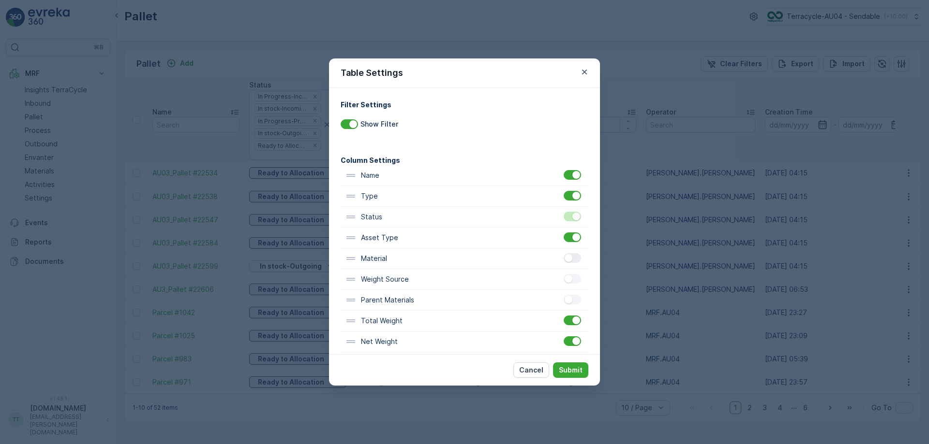
click at [563, 253] on input "checkbox" at bounding box center [563, 253] width 0 height 0
click at [571, 272] on div "Weight Source" at bounding box center [464, 279] width 248 height 21
click at [569, 284] on div at bounding box center [573, 279] width 20 height 11
click at [575, 280] on div at bounding box center [571, 279] width 17 height 10
click at [563, 274] on input "checkbox" at bounding box center [563, 274] width 0 height 0
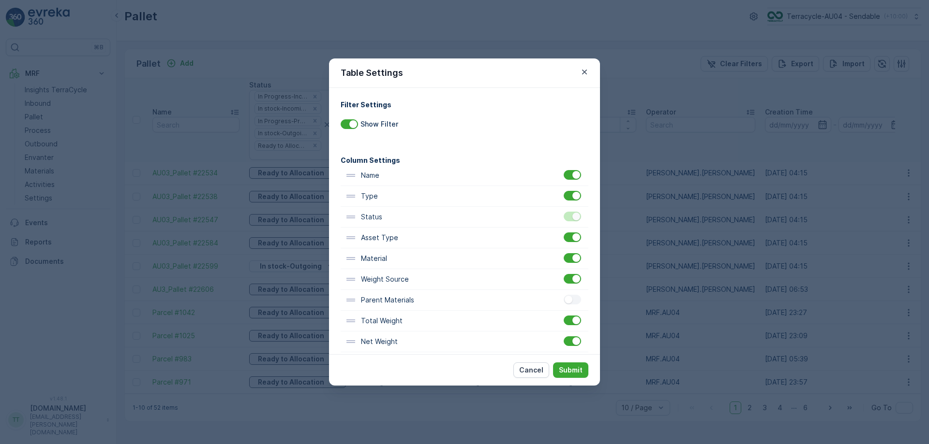
click at [571, 306] on div at bounding box center [573, 300] width 20 height 11
click at [572, 302] on div at bounding box center [571, 300] width 17 height 10
click at [563, 295] on input "checkbox" at bounding box center [563, 295] width 0 height 0
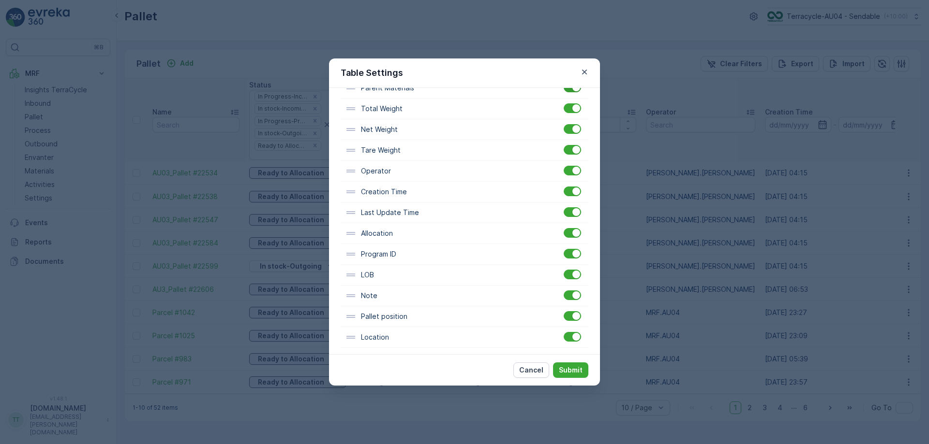
scroll to position [218, 0]
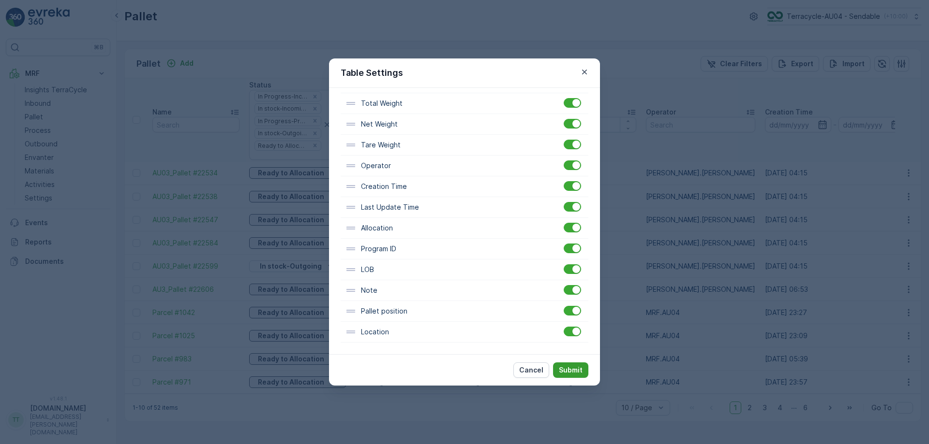
click at [570, 375] on p "Submit" at bounding box center [571, 371] width 24 height 10
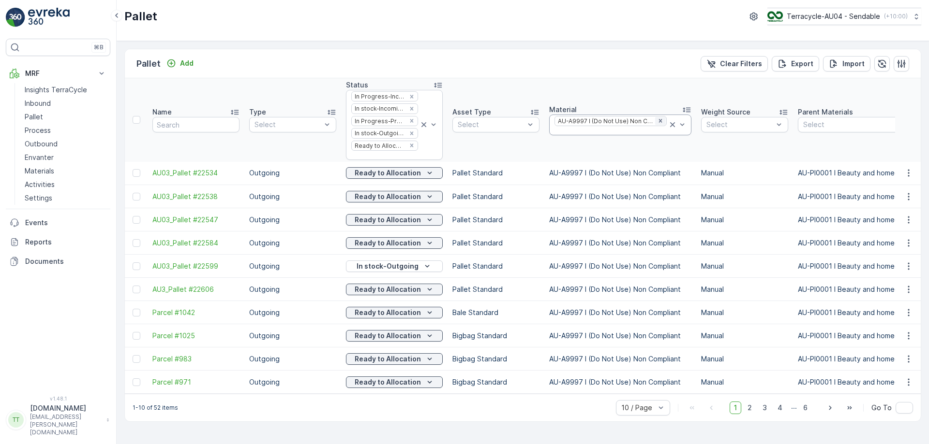
click at [658, 122] on icon "Remove AU-A9997 I (Do Not Use) Non Compliant" at bounding box center [659, 120] width 3 height 3
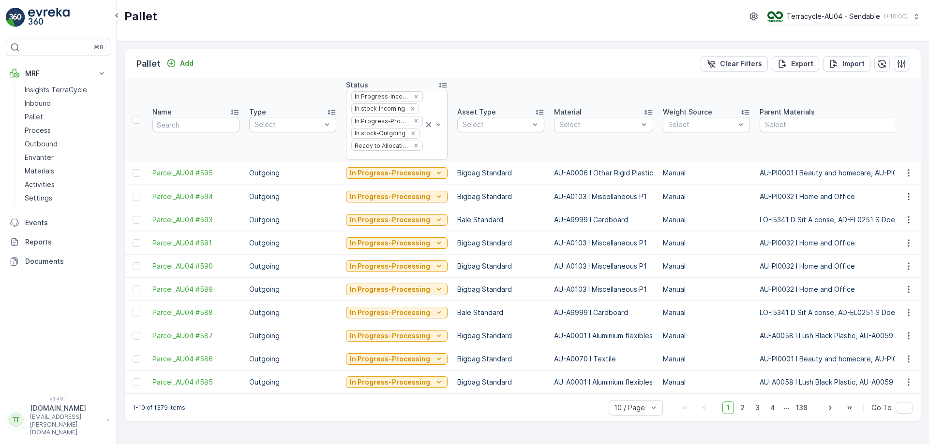
click at [587, 126] on div at bounding box center [598, 125] width 81 height 8
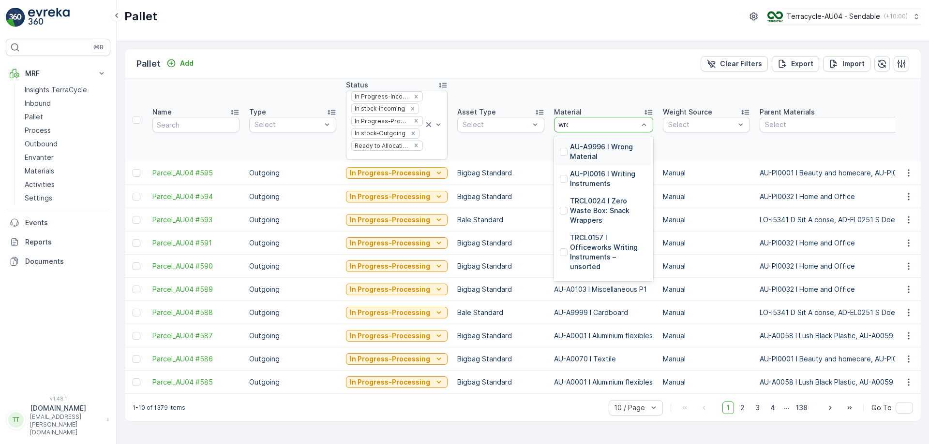
type input "wron"
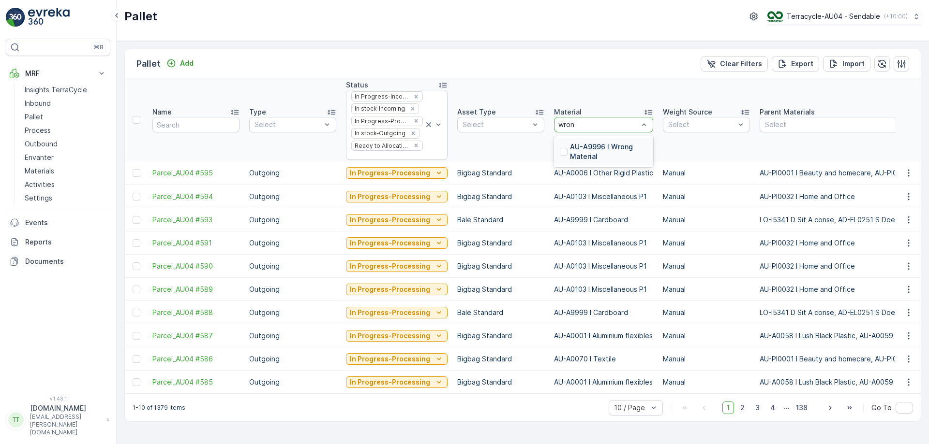
click at [580, 142] on p "AU-A9996 I Wrong Material" at bounding box center [608, 151] width 77 height 19
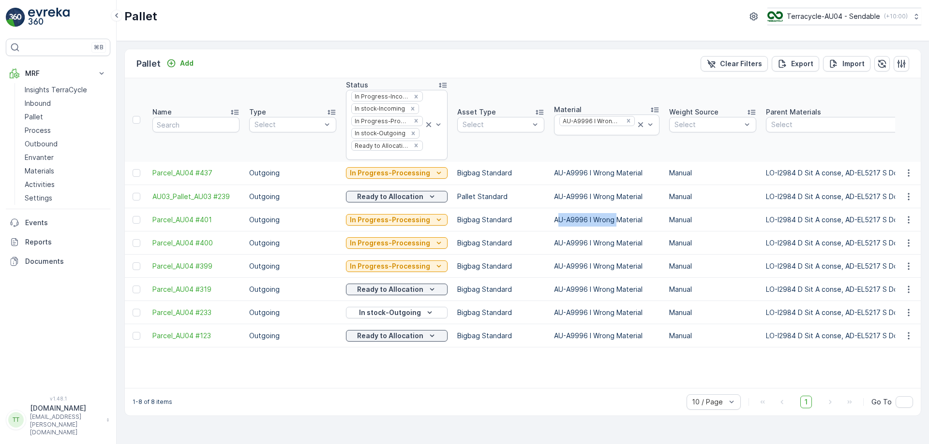
drag, startPoint x: 553, startPoint y: 217, endPoint x: 615, endPoint y: 225, distance: 62.0
click at [615, 225] on td "AU-A9996 I Wrong Material" at bounding box center [606, 219] width 115 height 23
drag, startPoint x: 548, startPoint y: 216, endPoint x: 648, endPoint y: 224, distance: 100.4
click at [648, 224] on td "AU-A9996 I Wrong Material" at bounding box center [606, 219] width 115 height 23
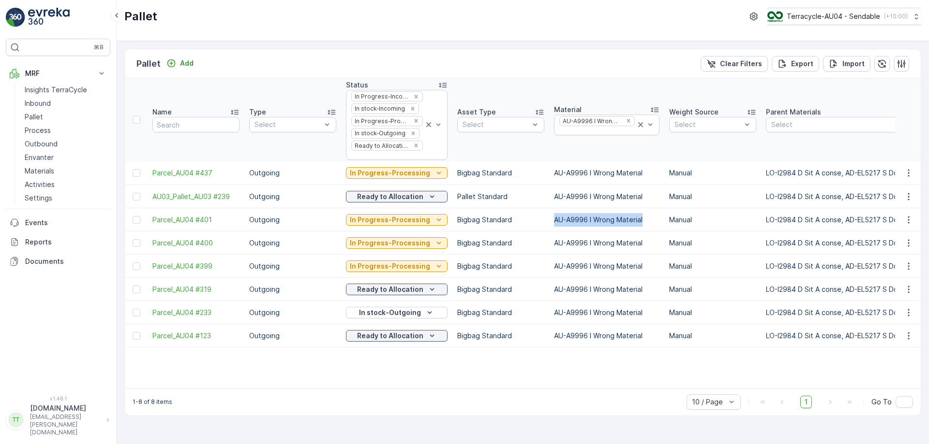
copy td "AU-A9996 I Wrong Material"
click at [625, 120] on icon "Remove AU-A9996 I Wrong Material" at bounding box center [628, 121] width 7 height 7
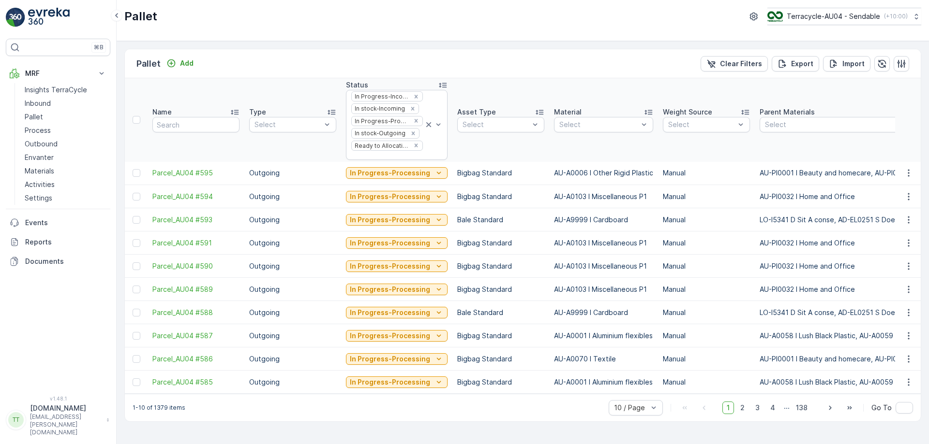
click at [587, 128] on div at bounding box center [598, 125] width 81 height 8
type input "fina"
click at [585, 155] on p "AU-A9997F I Final Non Compliant" at bounding box center [608, 151] width 77 height 19
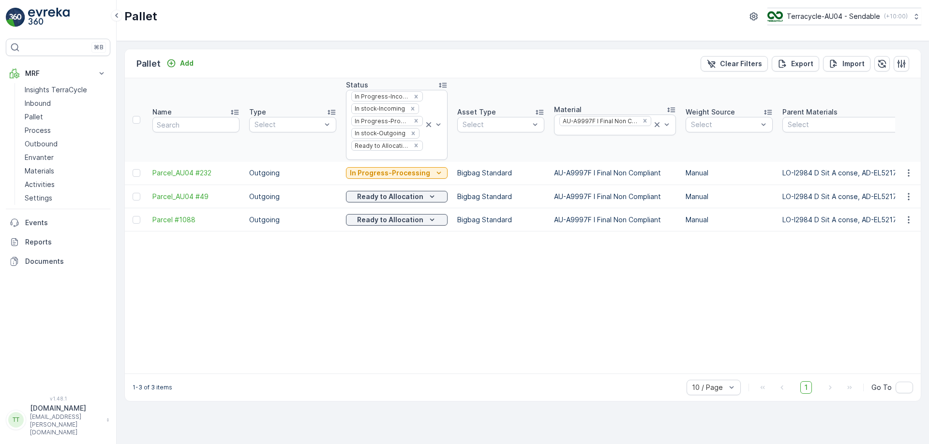
click at [426, 124] on icon at bounding box center [428, 124] width 5 height 5
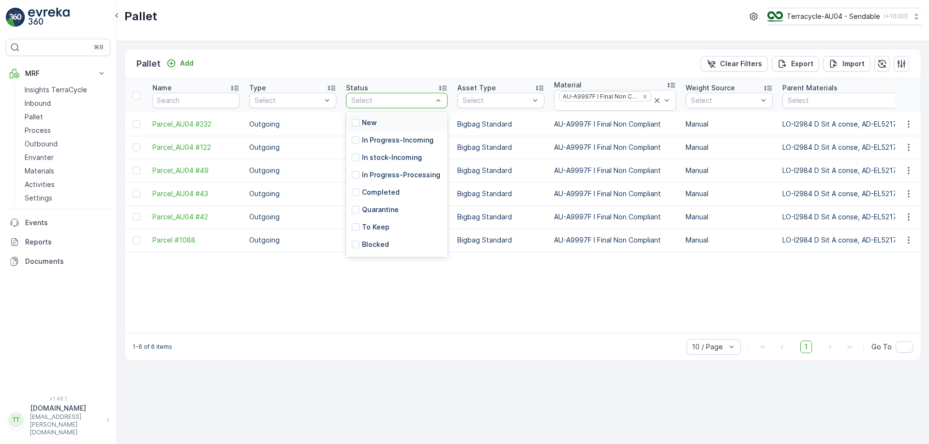
click at [415, 97] on div at bounding box center [391, 101] width 83 height 8
click at [389, 140] on p "In Progress-Incoming" at bounding box center [398, 140] width 72 height 10
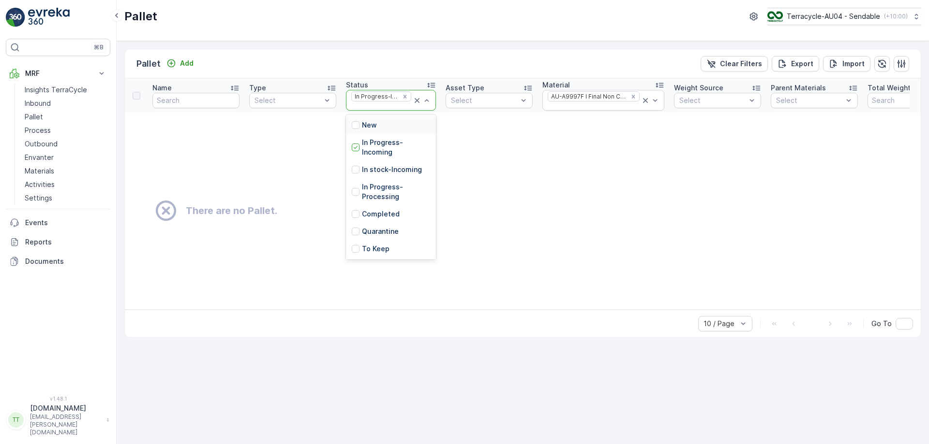
click at [376, 109] on div at bounding box center [381, 107] width 62 height 8
click at [383, 168] on p "In stock-Incoming" at bounding box center [392, 170] width 60 height 10
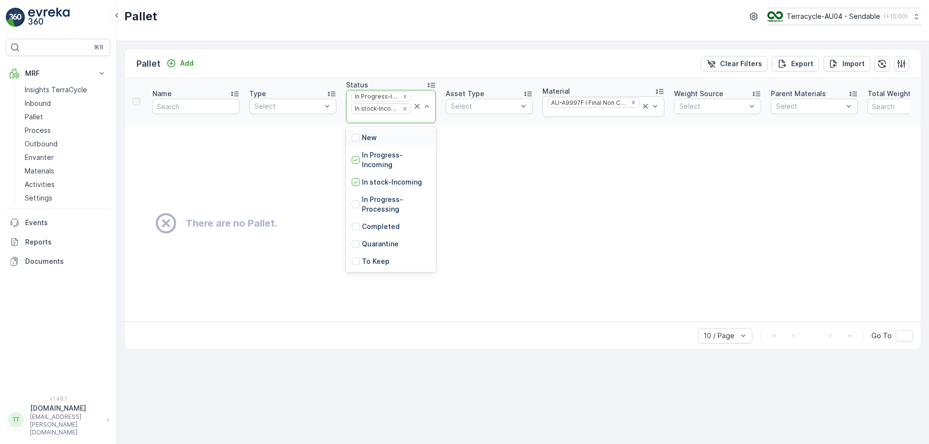
click at [368, 118] on div at bounding box center [381, 119] width 62 height 8
click at [377, 203] on p "In Progress-Processing" at bounding box center [396, 204] width 68 height 19
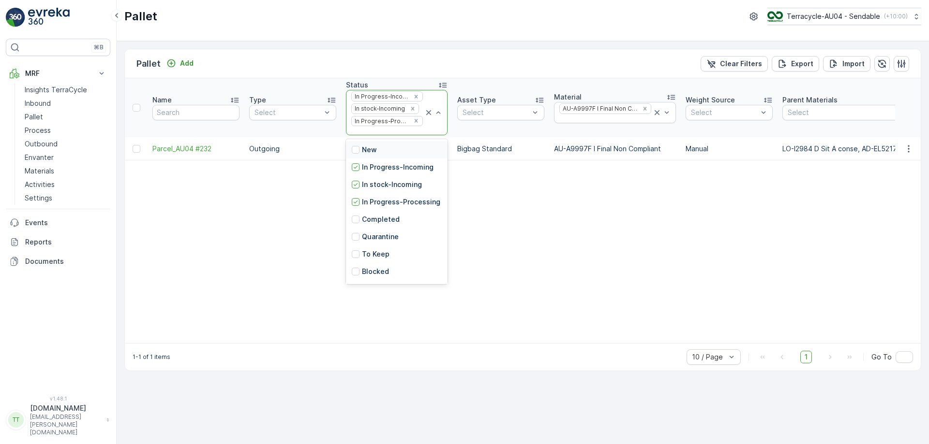
click at [374, 132] on div at bounding box center [387, 131] width 74 height 8
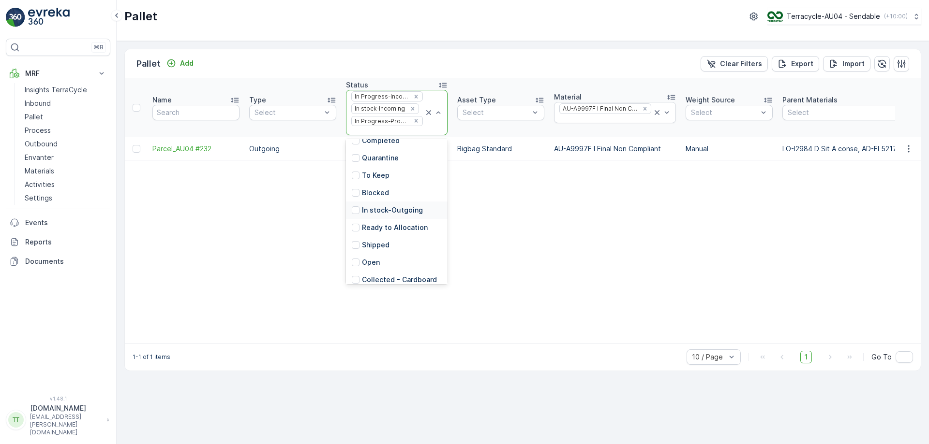
click at [377, 215] on p "In stock-Outgoing" at bounding box center [392, 211] width 61 height 10
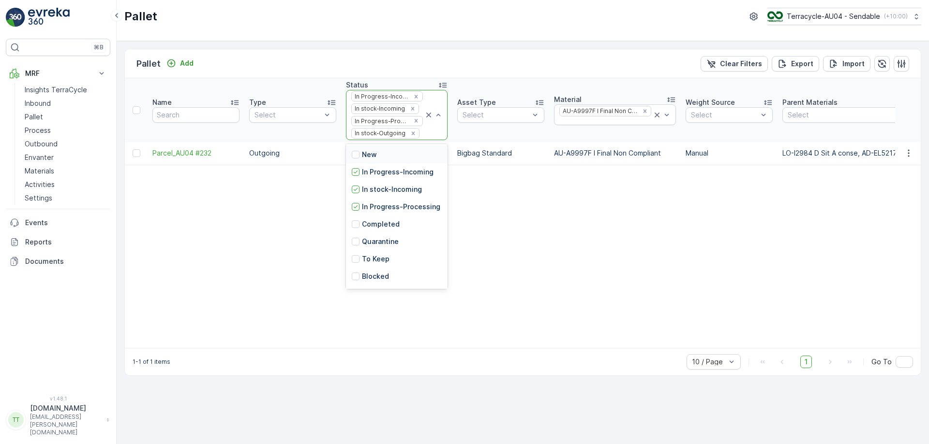
click at [420, 137] on div at bounding box center [421, 134] width 3 height 8
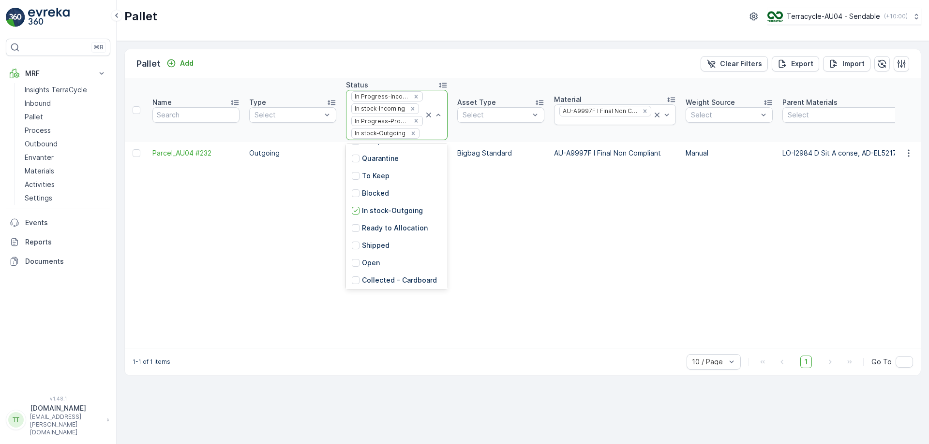
scroll to position [95, 0]
click at [382, 231] on p "Ready to Allocation" at bounding box center [395, 226] width 66 height 10
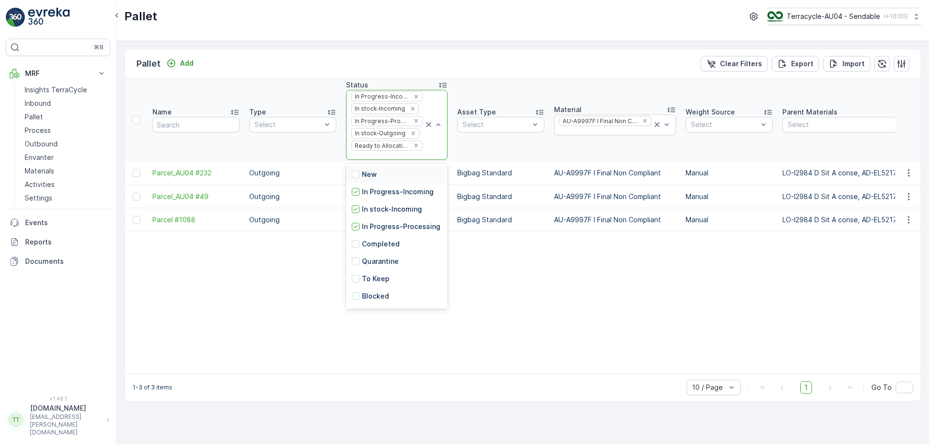
click at [383, 156] on div at bounding box center [387, 156] width 74 height 8
click at [378, 207] on p "Blocked" at bounding box center [375, 212] width 27 height 10
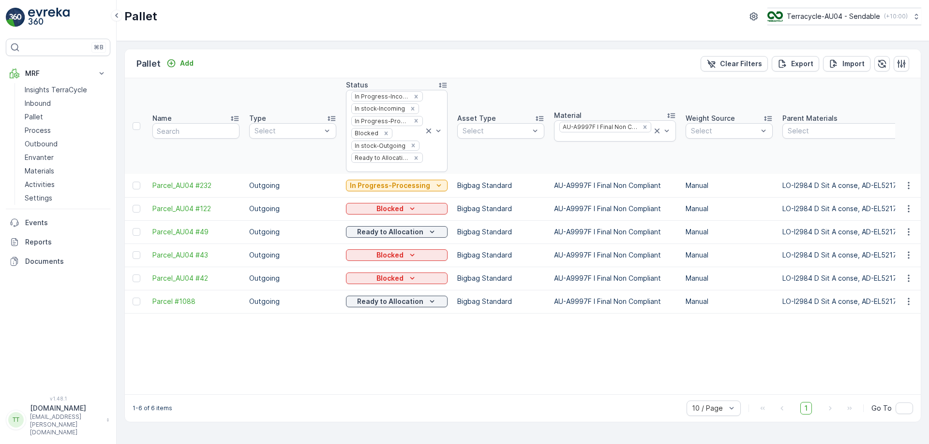
drag, startPoint x: 135, startPoint y: 394, endPoint x: 154, endPoint y: 394, distance: 19.3
click at [641, 125] on icon "Remove AU-A9997F I Final Non Compliant" at bounding box center [644, 127] width 7 height 7
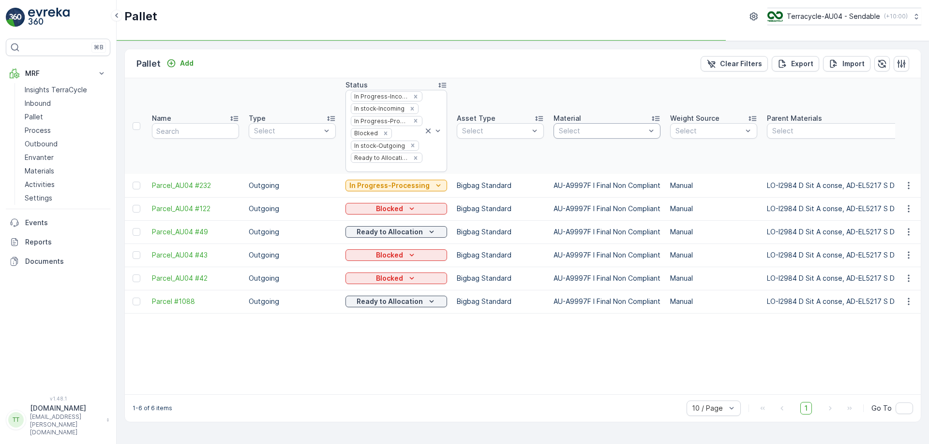
click at [605, 132] on div at bounding box center [602, 131] width 89 height 8
click at [605, 132] on div at bounding box center [601, 131] width 89 height 8
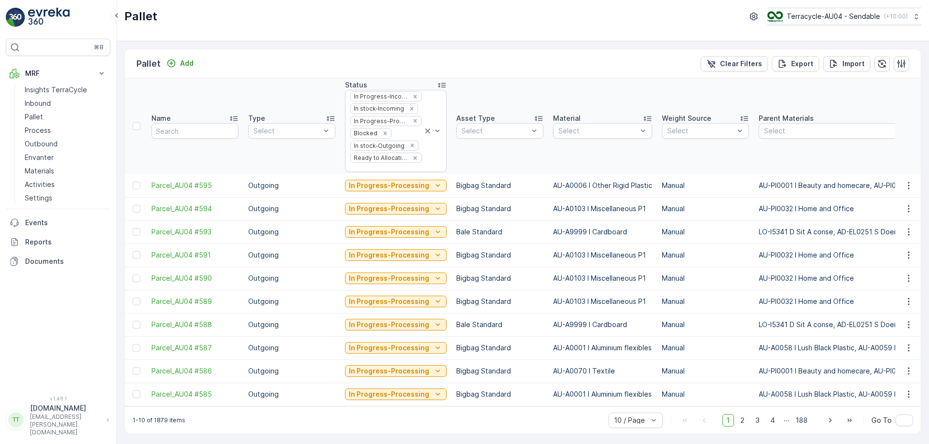
click at [605, 132] on div at bounding box center [597, 131] width 81 height 8
type input "wr"
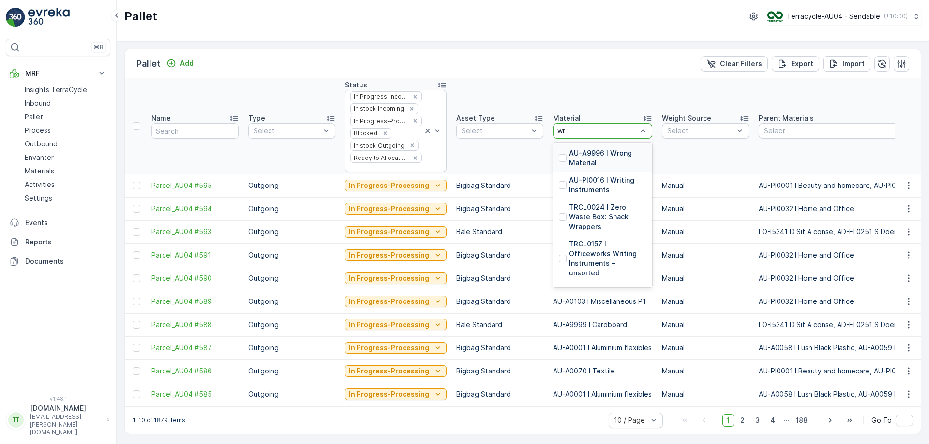
click at [591, 152] on p "AU-A9996 I Wrong Material" at bounding box center [607, 157] width 77 height 19
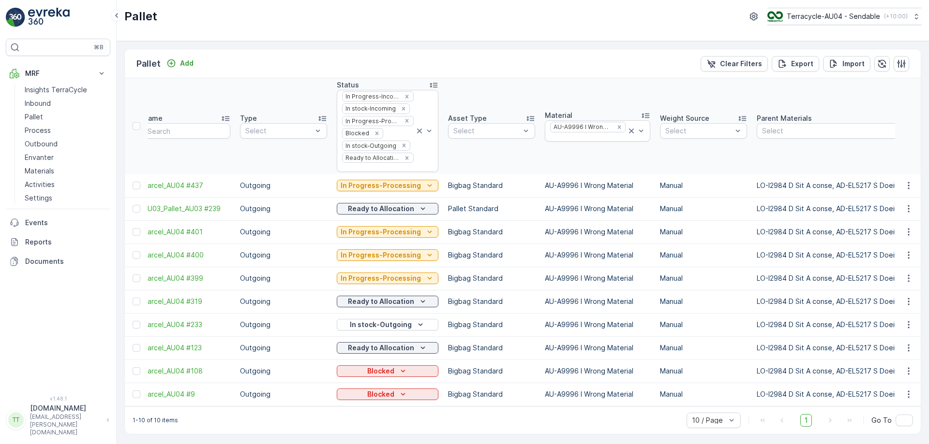
scroll to position [0, 11]
drag, startPoint x: 136, startPoint y: 412, endPoint x: 690, endPoint y: 389, distance: 554.7
click at [690, 389] on div "Pallet Add Clear Filters Export Import Name Type Select Status In Progress-Inco…" at bounding box center [522, 242] width 797 height 386
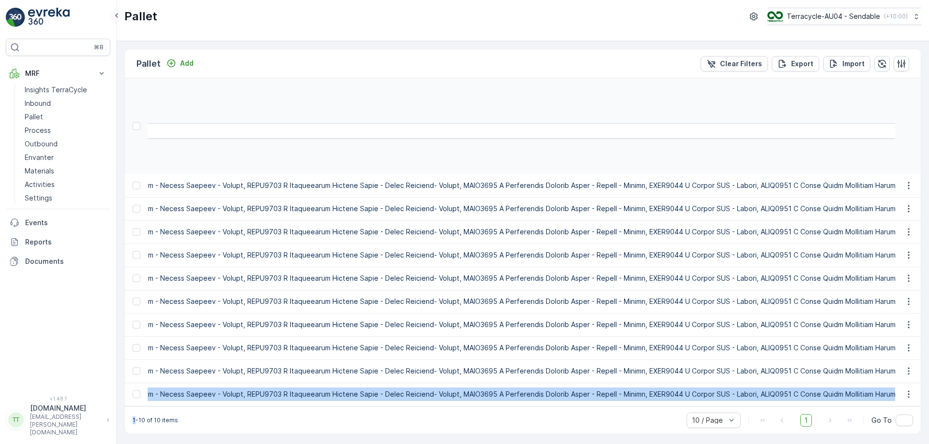
scroll to position [0, 30321]
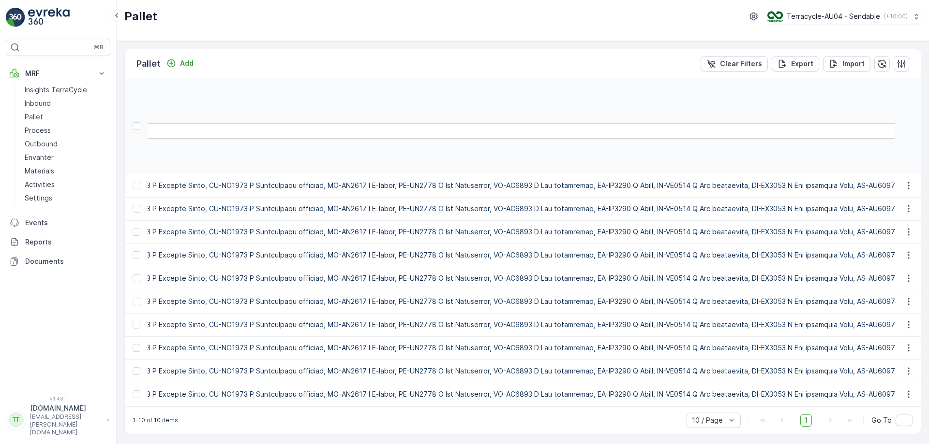
scroll to position [0, 0]
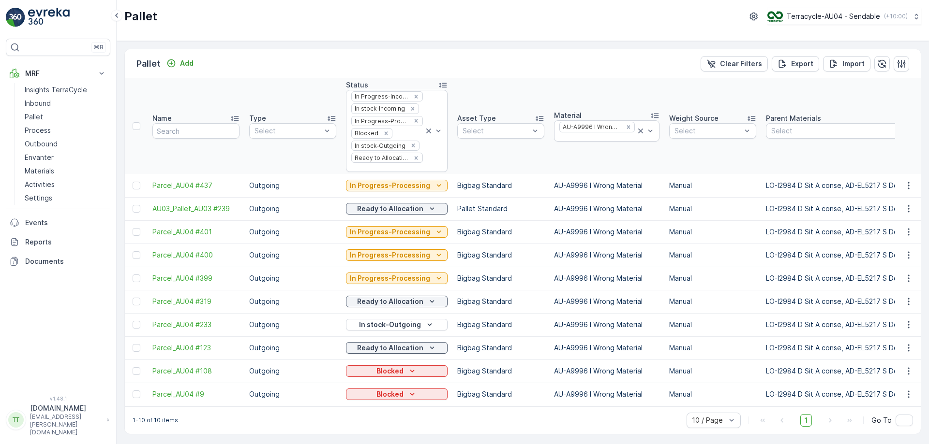
click at [304, 57] on div "Pallet Add Clear Filters Export Import" at bounding box center [523, 63] width 796 height 29
click at [594, 141] on div "AU-A9996 I Wrong Material" at bounding box center [606, 130] width 105 height 21
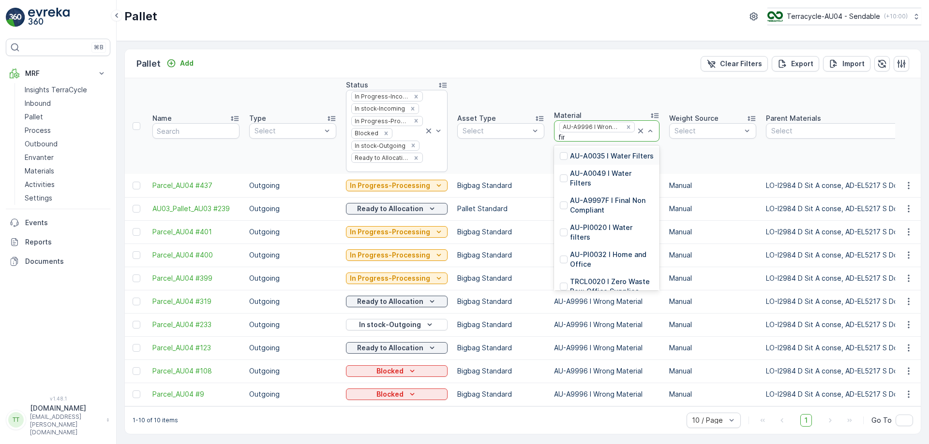
type input "fina"
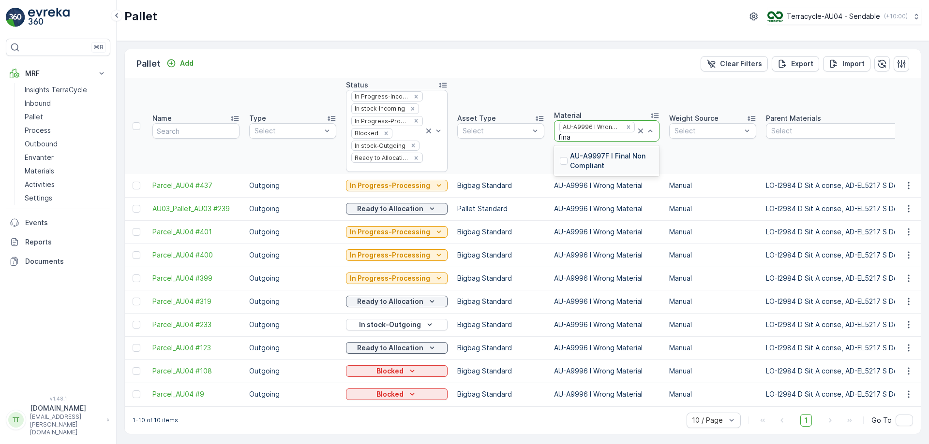
click at [585, 156] on p "AU-A9997F I Final Non Compliant" at bounding box center [612, 160] width 84 height 19
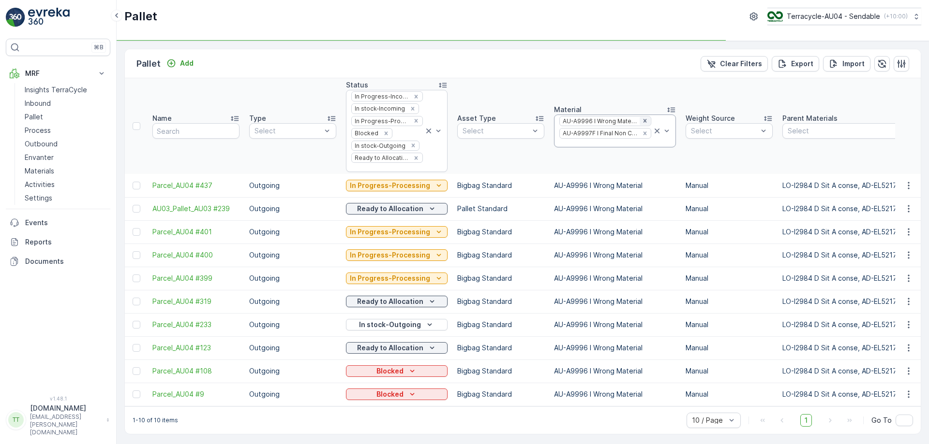
click at [643, 120] on icon "Remove AU-A9996 I Wrong Material" at bounding box center [644, 120] width 3 height 3
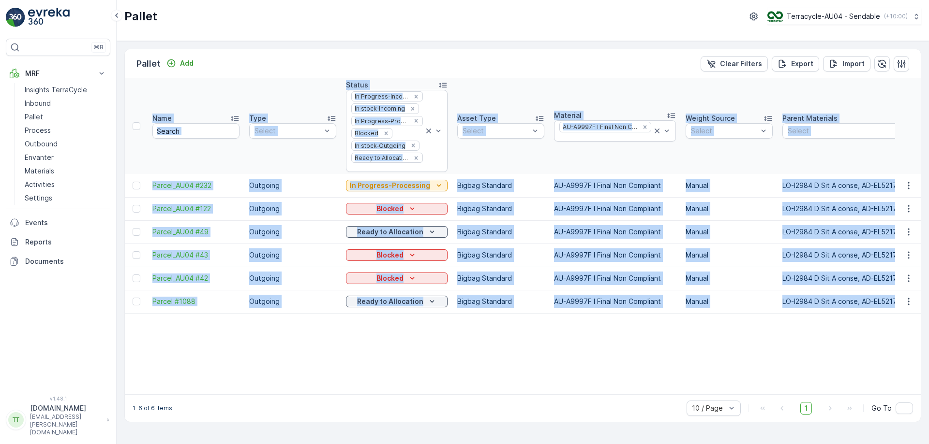
drag, startPoint x: 136, startPoint y: 394, endPoint x: 290, endPoint y: 395, distance: 153.3
click at [290, 395] on div "Name Type Select Status In Progress-Incoming In stock-Incoming In Progress-Proc…" at bounding box center [523, 236] width 796 height 316
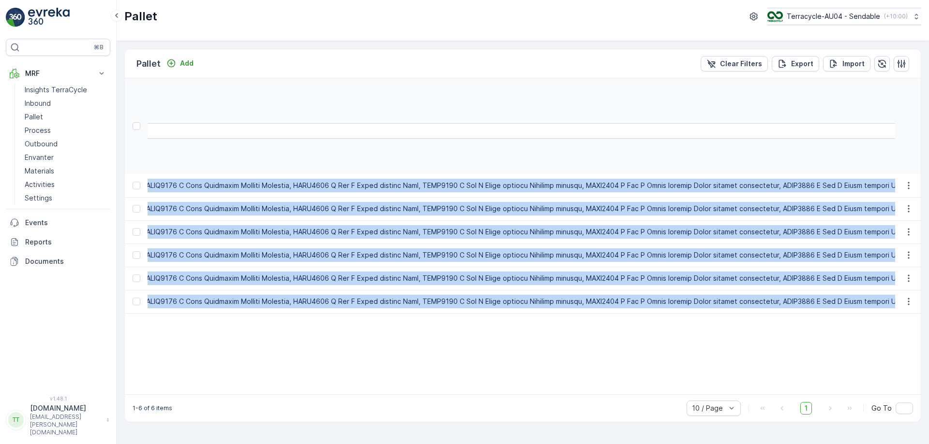
scroll to position [0, 30994]
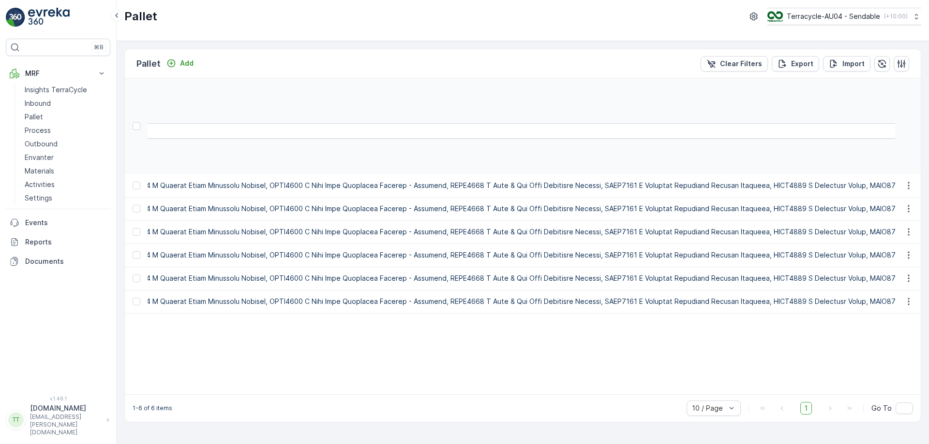
scroll to position [0, 0]
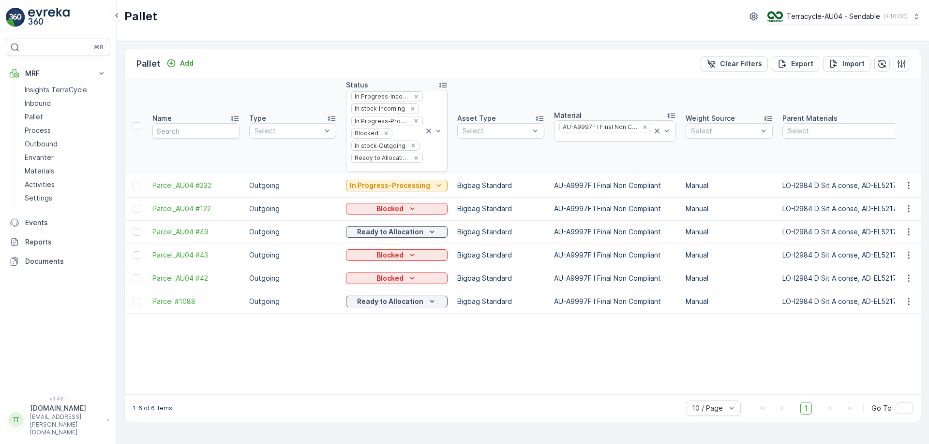
drag, startPoint x: 552, startPoint y: 230, endPoint x: 659, endPoint y: 238, distance: 107.6
click at [659, 238] on td "AU-A9997F I Final Non Compliant" at bounding box center [615, 232] width 132 height 23
copy td "AU-A9997F I Final Non Compliant"
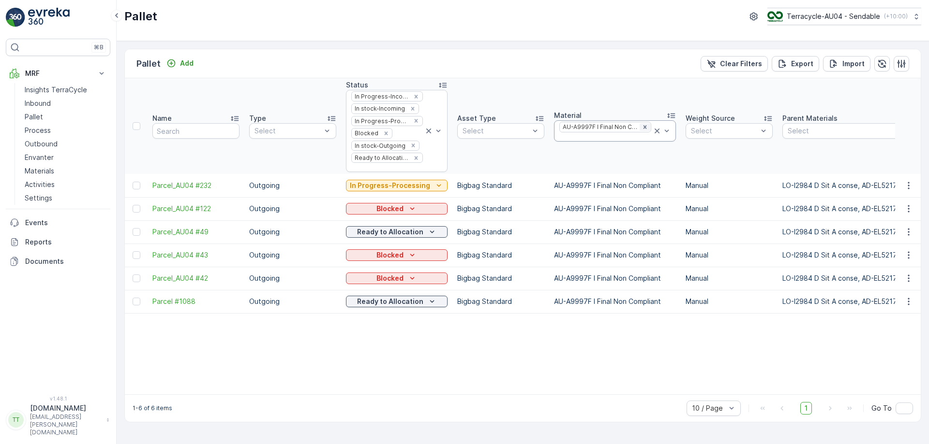
click at [641, 128] on icon "Remove AU-A9997F I Final Non Compliant" at bounding box center [644, 127] width 7 height 7
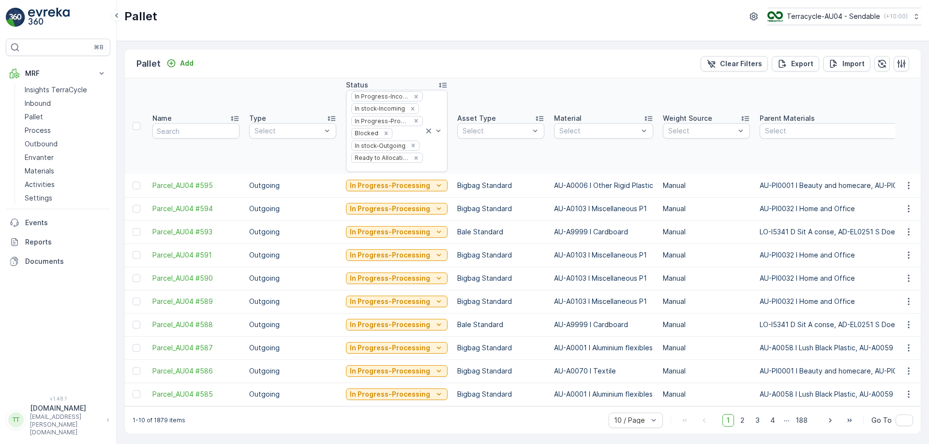
click at [588, 132] on div at bounding box center [598, 131] width 81 height 8
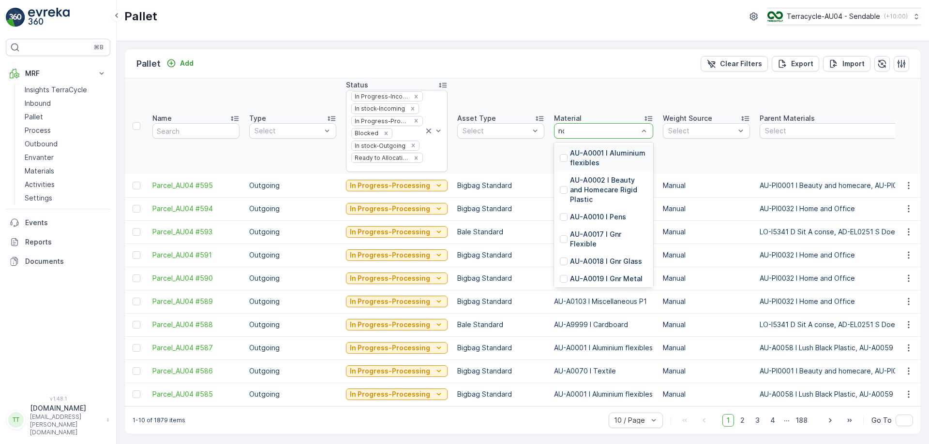
type input "non"
click at [590, 181] on p "AU-A9997 I (Do Not Use) Non Compliant" at bounding box center [608, 185] width 77 height 19
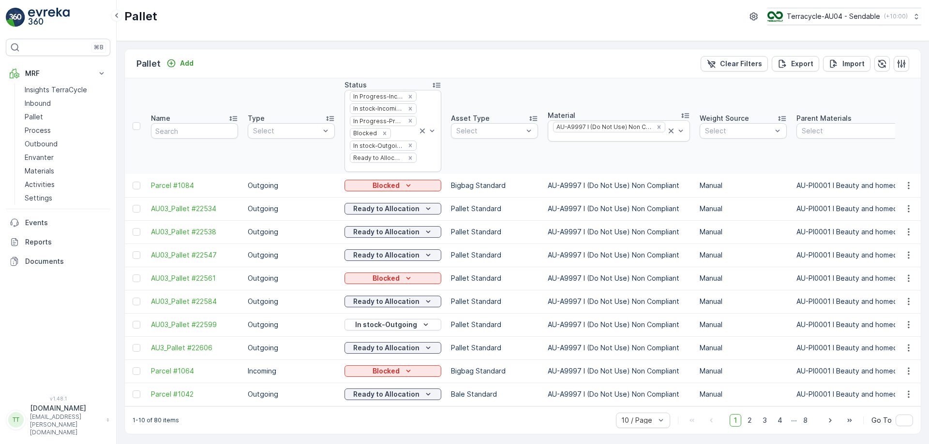
scroll to position [0, 2]
click at [417, 133] on icon at bounding box center [422, 131] width 10 height 10
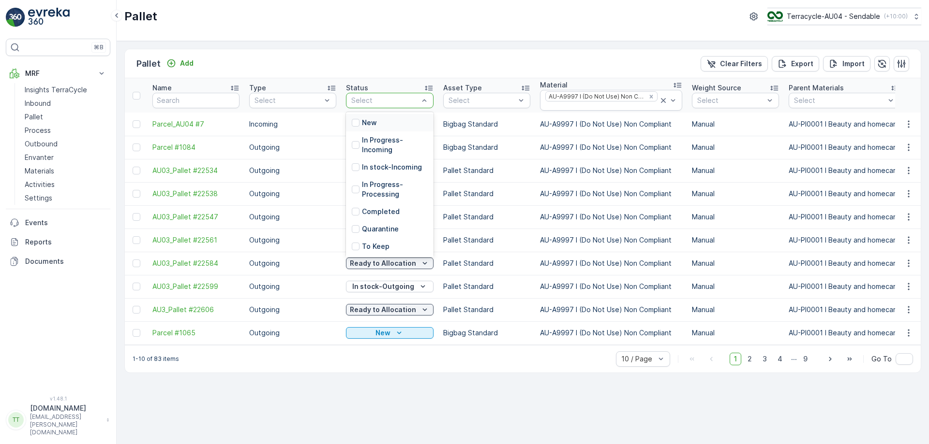
click at [403, 103] on div at bounding box center [384, 101] width 69 height 8
click at [386, 171] on p "In stock-Outgoing" at bounding box center [392, 167] width 61 height 10
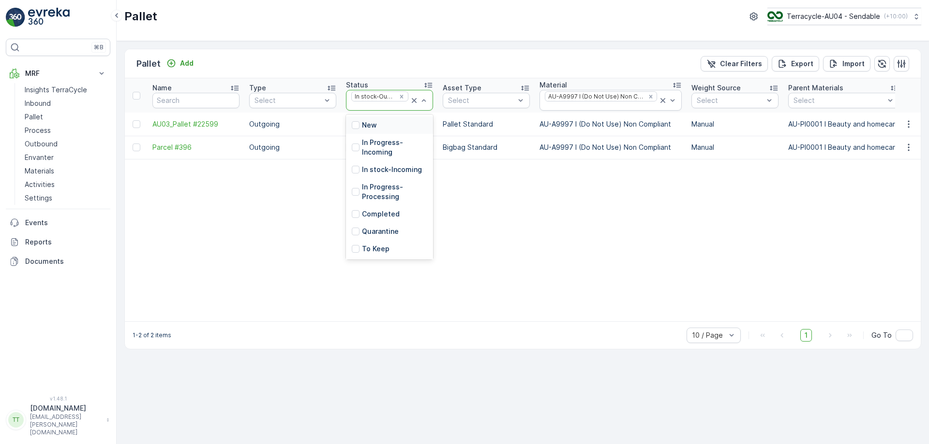
click at [378, 110] on div at bounding box center [379, 107] width 59 height 8
click at [385, 191] on p "Ready to Allocation" at bounding box center [394, 191] width 65 height 19
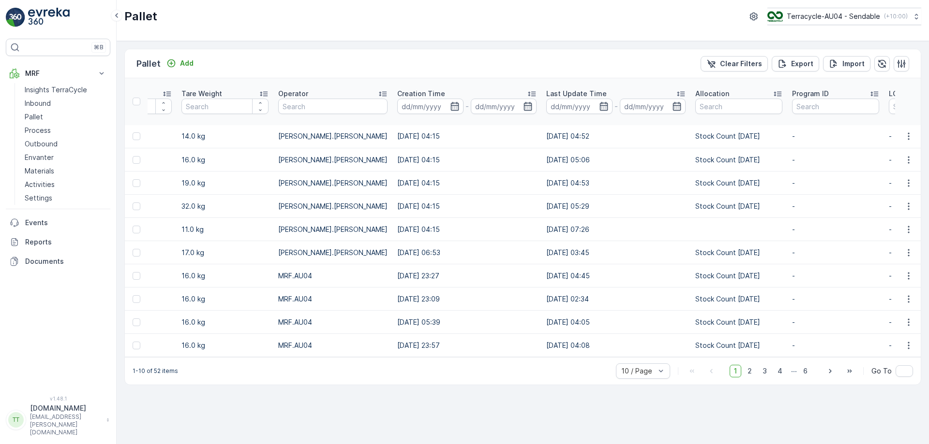
scroll to position [0, 921]
click at [752, 374] on span "2" at bounding box center [749, 371] width 13 height 13
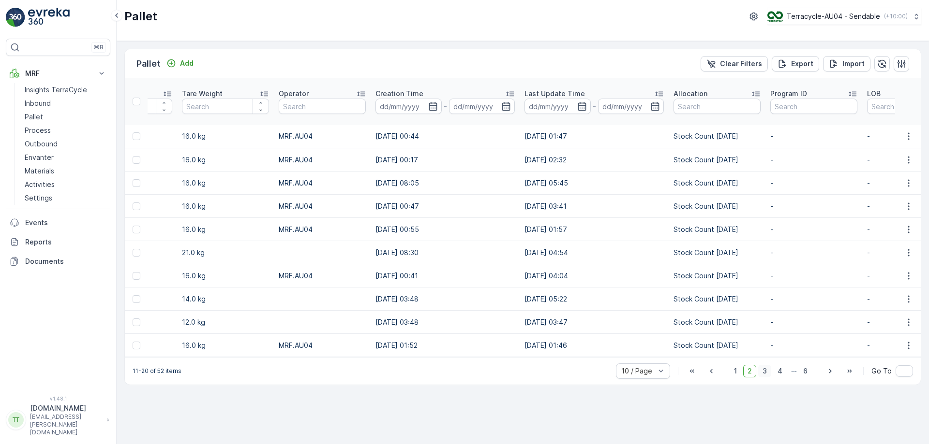
click at [767, 378] on span "3" at bounding box center [764, 371] width 13 height 13
click at [779, 376] on span "4" at bounding box center [780, 371] width 14 height 13
click at [794, 378] on span "5" at bounding box center [790, 371] width 13 height 13
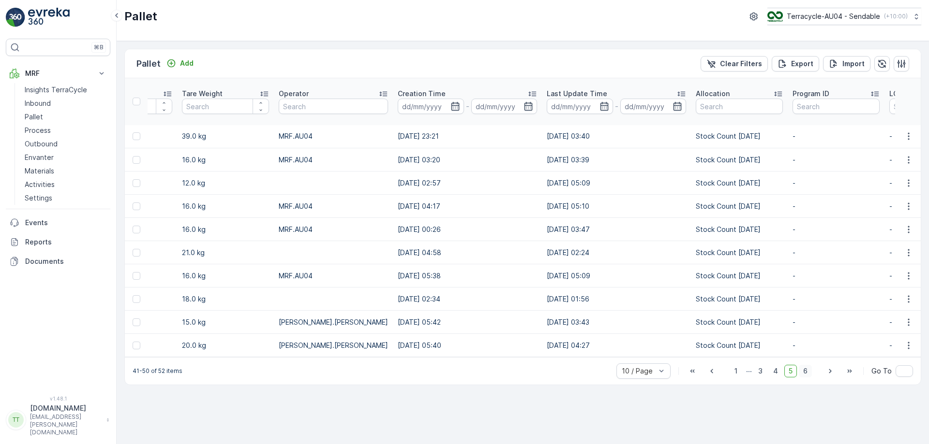
click at [806, 378] on span "6" at bounding box center [804, 371] width 13 height 13
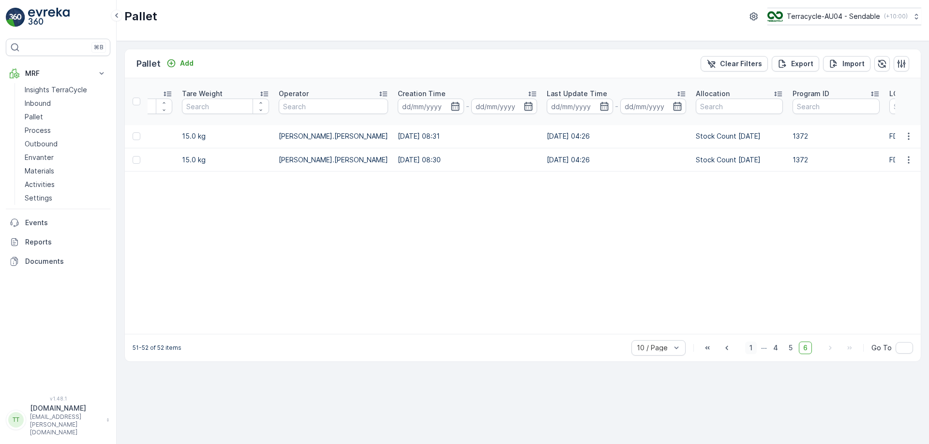
click at [753, 352] on span "1" at bounding box center [751, 348] width 12 height 13
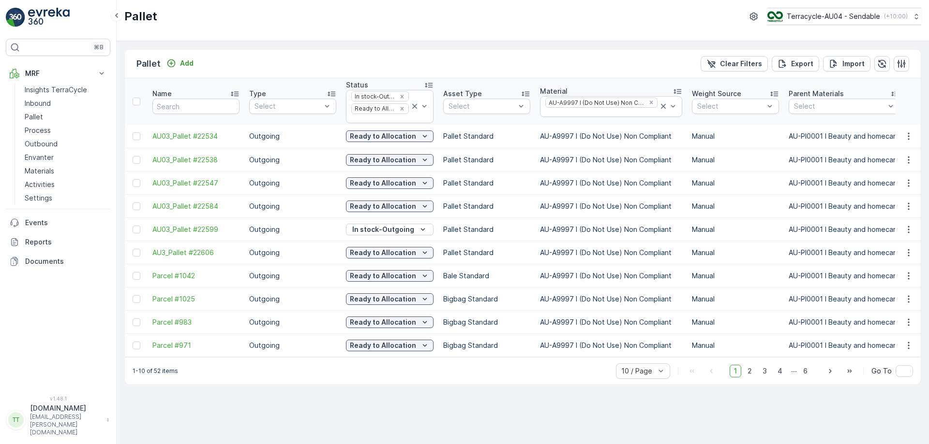
click at [372, 45] on div "Pallet Add Clear Filters Export Import Name Type Select Status In stock-Outgoin…" at bounding box center [523, 242] width 812 height 403
click at [661, 106] on icon at bounding box center [663, 106] width 5 height 5
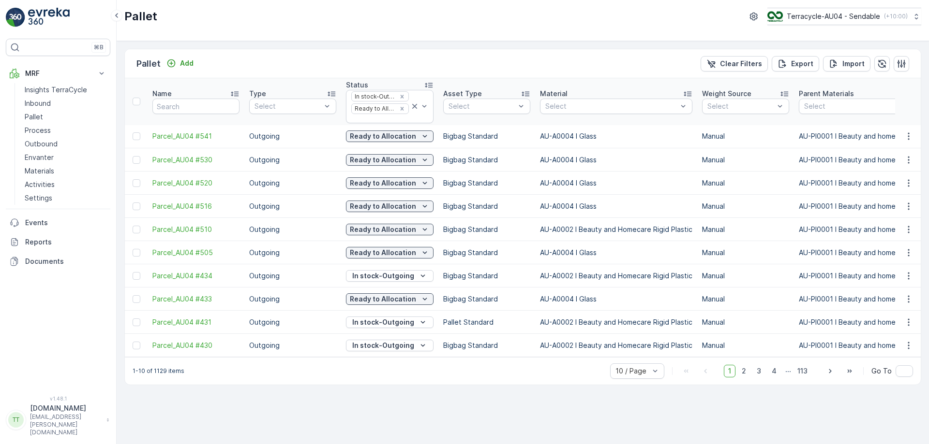
click at [584, 109] on div at bounding box center [611, 107] width 134 height 8
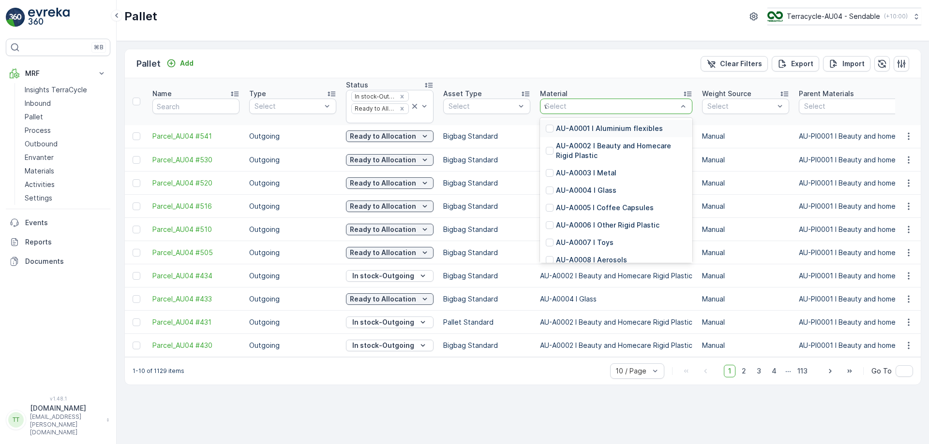
type input "wro"
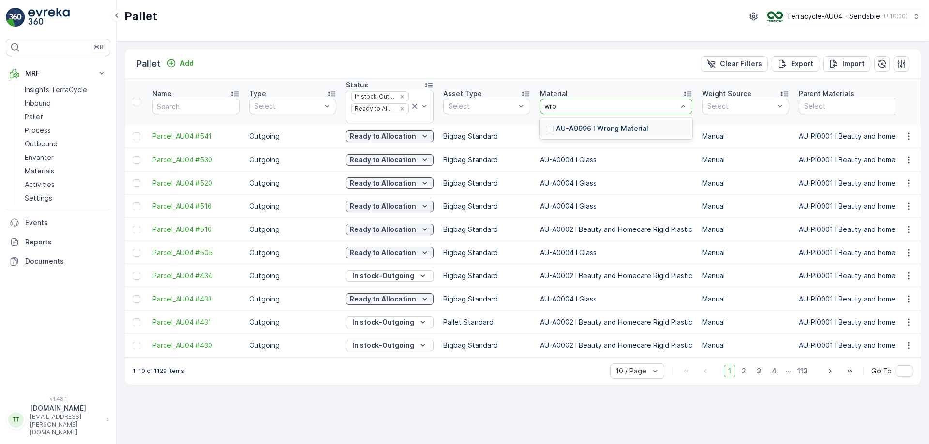
click at [573, 132] on p "AU-A9996 I Wrong Material" at bounding box center [602, 129] width 92 height 10
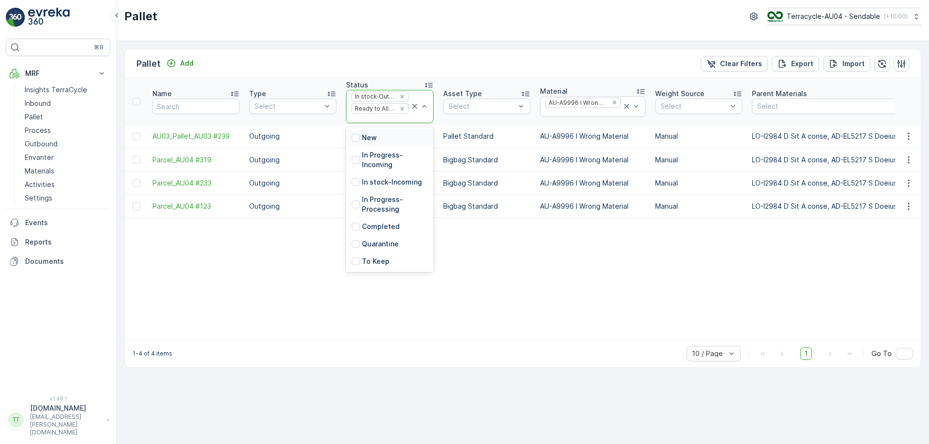
click at [386, 120] on div at bounding box center [379, 119] width 59 height 8
click at [381, 155] on p "In Progress-Incoming" at bounding box center [395, 159] width 66 height 19
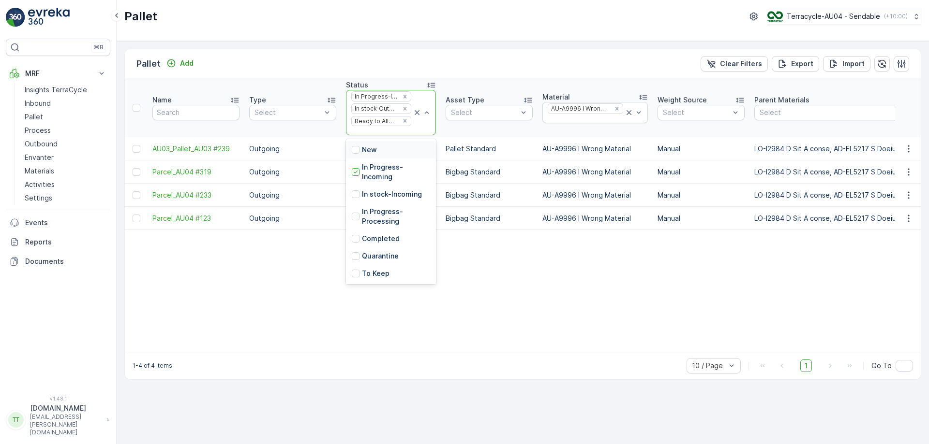
click at [377, 131] on div at bounding box center [381, 131] width 62 height 8
click at [381, 198] on p "In stock-Incoming" at bounding box center [392, 195] width 60 height 10
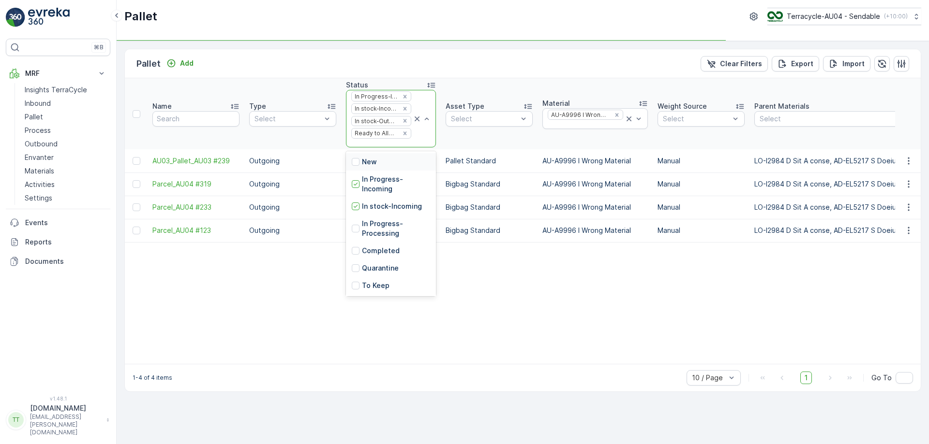
click at [375, 145] on div at bounding box center [381, 144] width 62 height 8
click at [378, 229] on p "In Progress-Processing" at bounding box center [396, 228] width 68 height 19
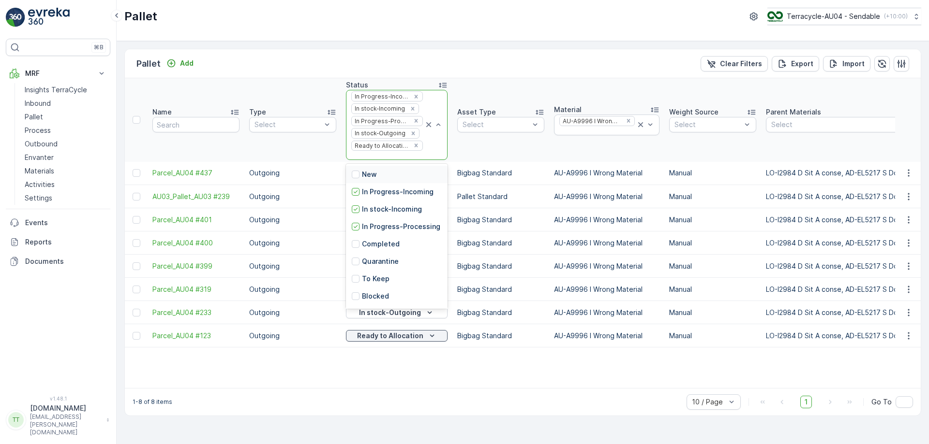
click at [384, 157] on div at bounding box center [387, 156] width 74 height 8
click at [378, 215] on p "Blocked" at bounding box center [375, 212] width 27 height 10
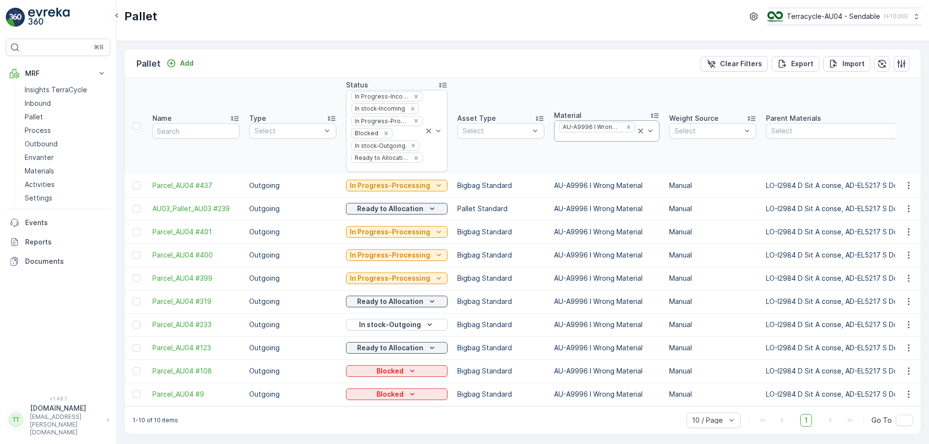
click at [599, 138] on div at bounding box center [596, 137] width 77 height 8
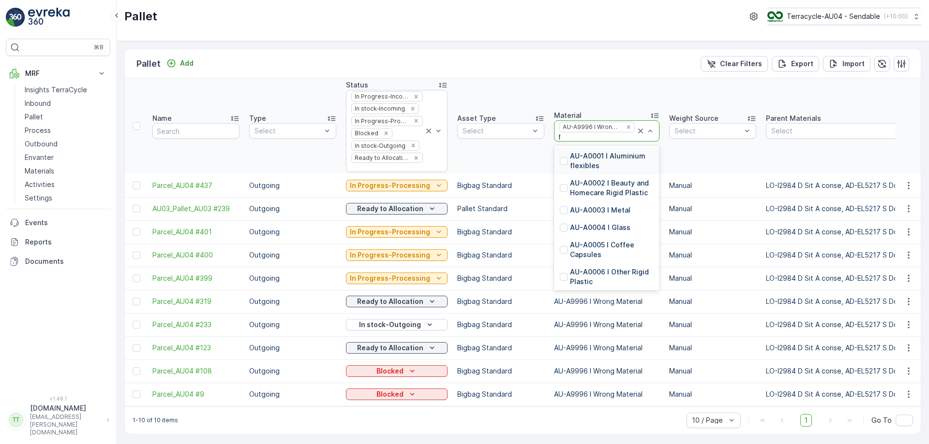
type input "final"
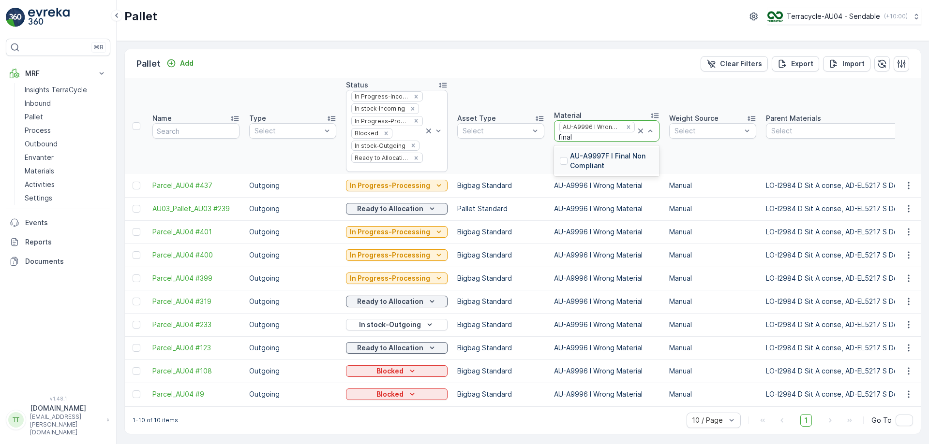
click at [589, 159] on p "AU-A9997F I Final Non Compliant" at bounding box center [612, 160] width 84 height 19
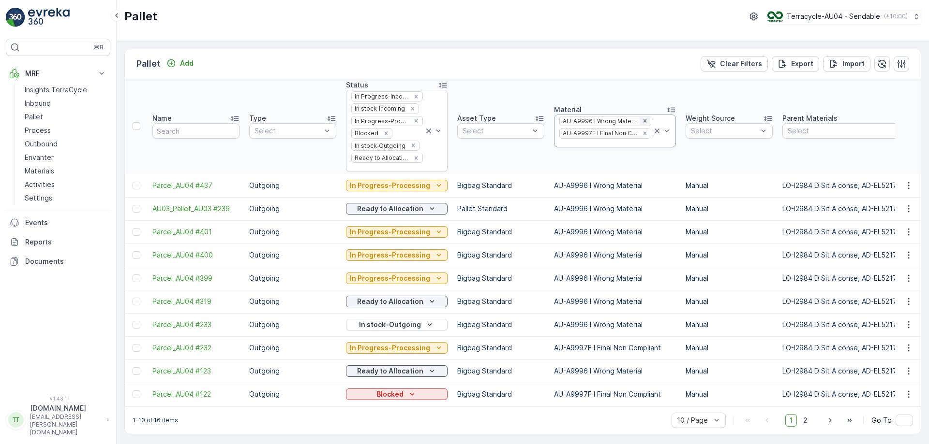
click at [643, 120] on icon "Remove AU-A9996 I Wrong Material" at bounding box center [644, 120] width 3 height 3
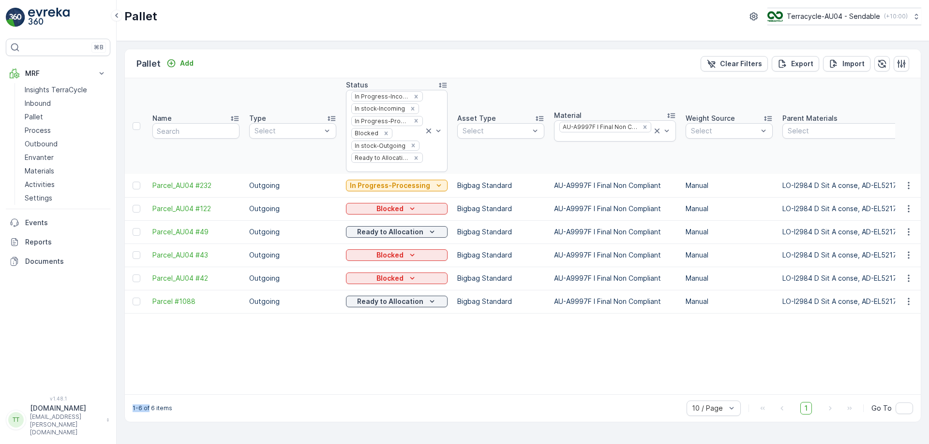
drag, startPoint x: 131, startPoint y: 409, endPoint x: 149, endPoint y: 409, distance: 18.9
click at [149, 409] on div "1-6 of 6 items 10 / Page 1 Go To" at bounding box center [523, 409] width 796 height 28
click at [144, 402] on div "1-6 of 6 items 10 / Page 1 Go To" at bounding box center [523, 409] width 796 height 28
click at [643, 126] on icon "Remove AU-A9997F I Final Non Compliant" at bounding box center [644, 127] width 3 height 3
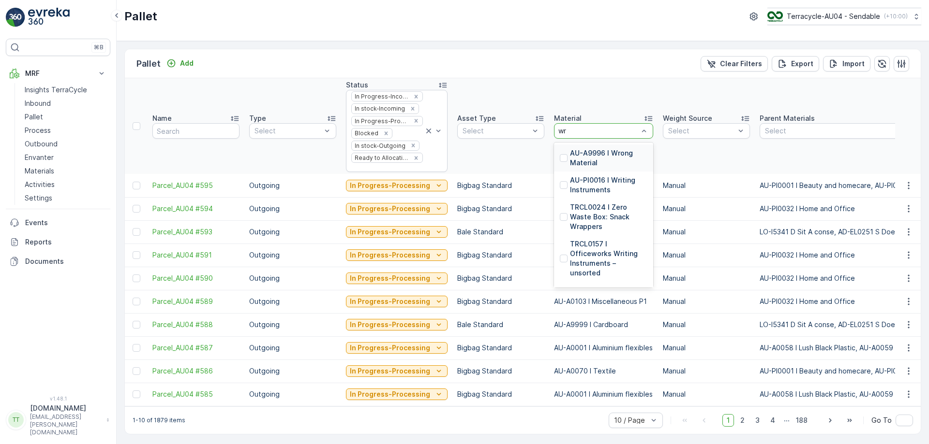
type input "wro"
click at [580, 151] on p "AU-A9996 I Wrong Material" at bounding box center [608, 157] width 77 height 19
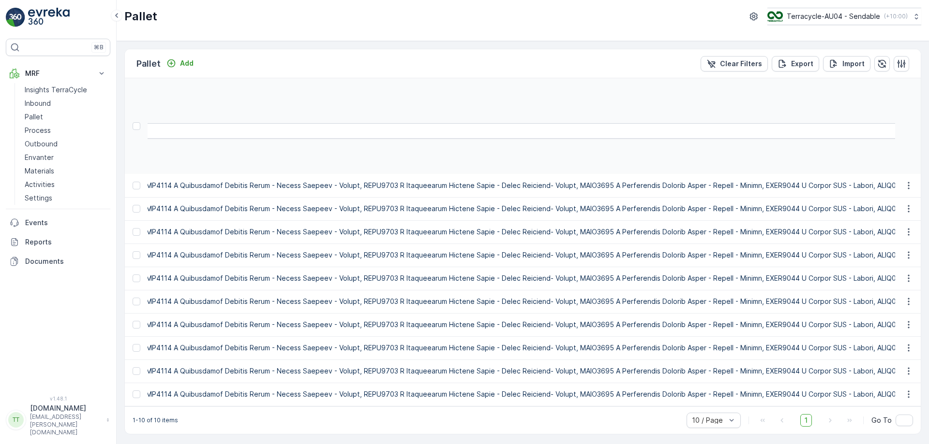
scroll to position [0, 30399]
